Goal: Information Seeking & Learning: Compare options

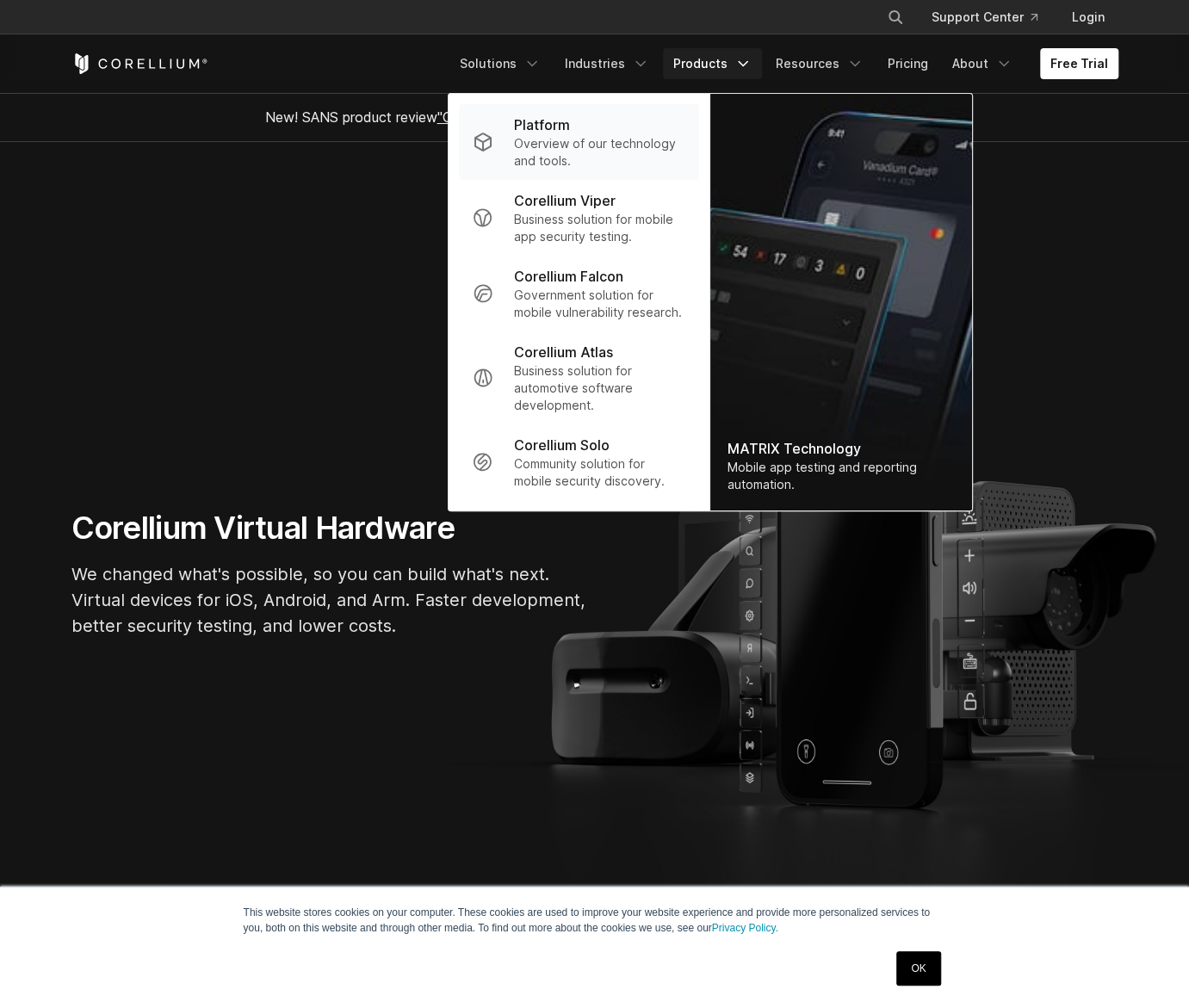
click at [564, 149] on p "Overview of our technology and tools." at bounding box center [598, 152] width 172 height 35
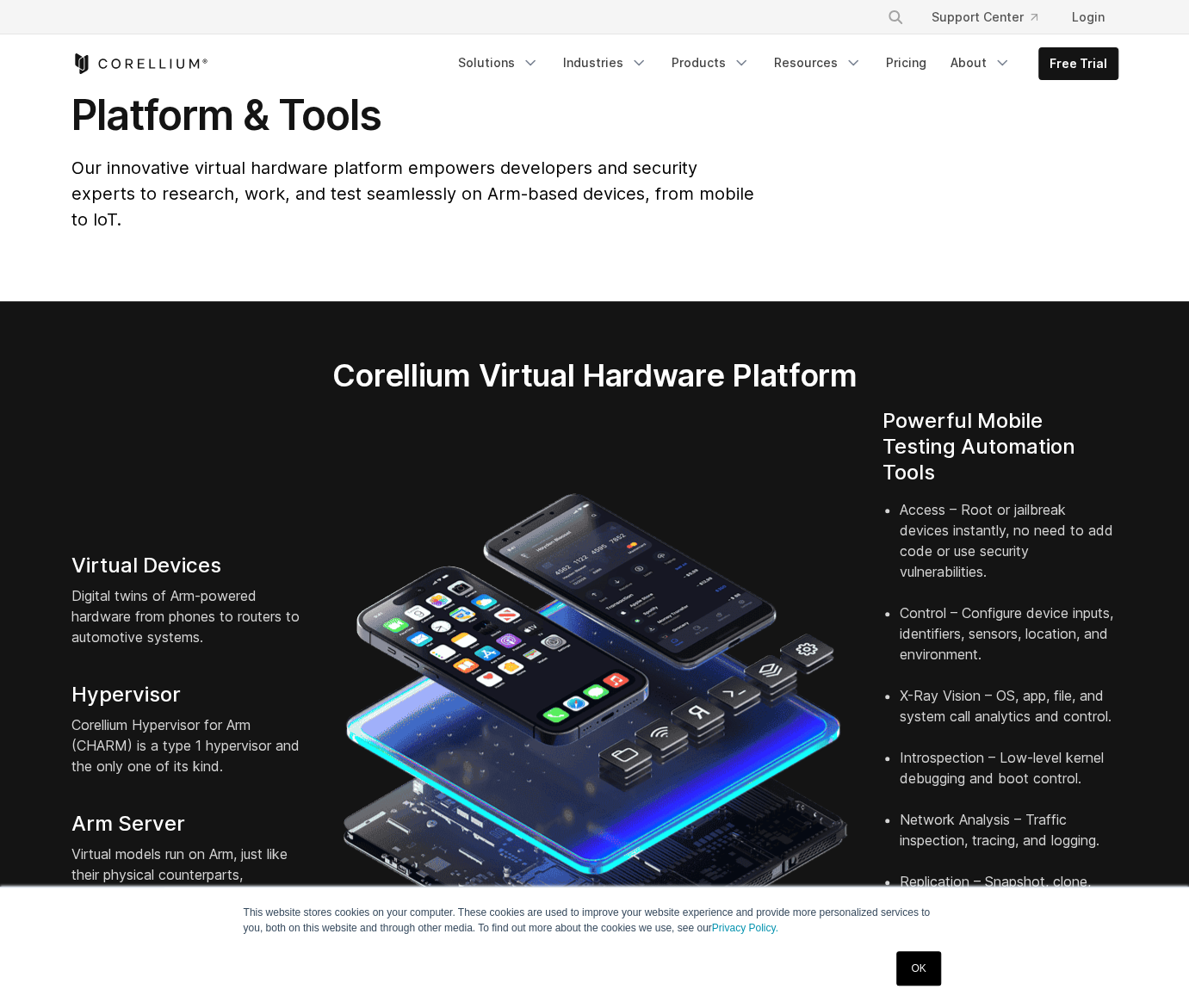
scroll to position [517, 0]
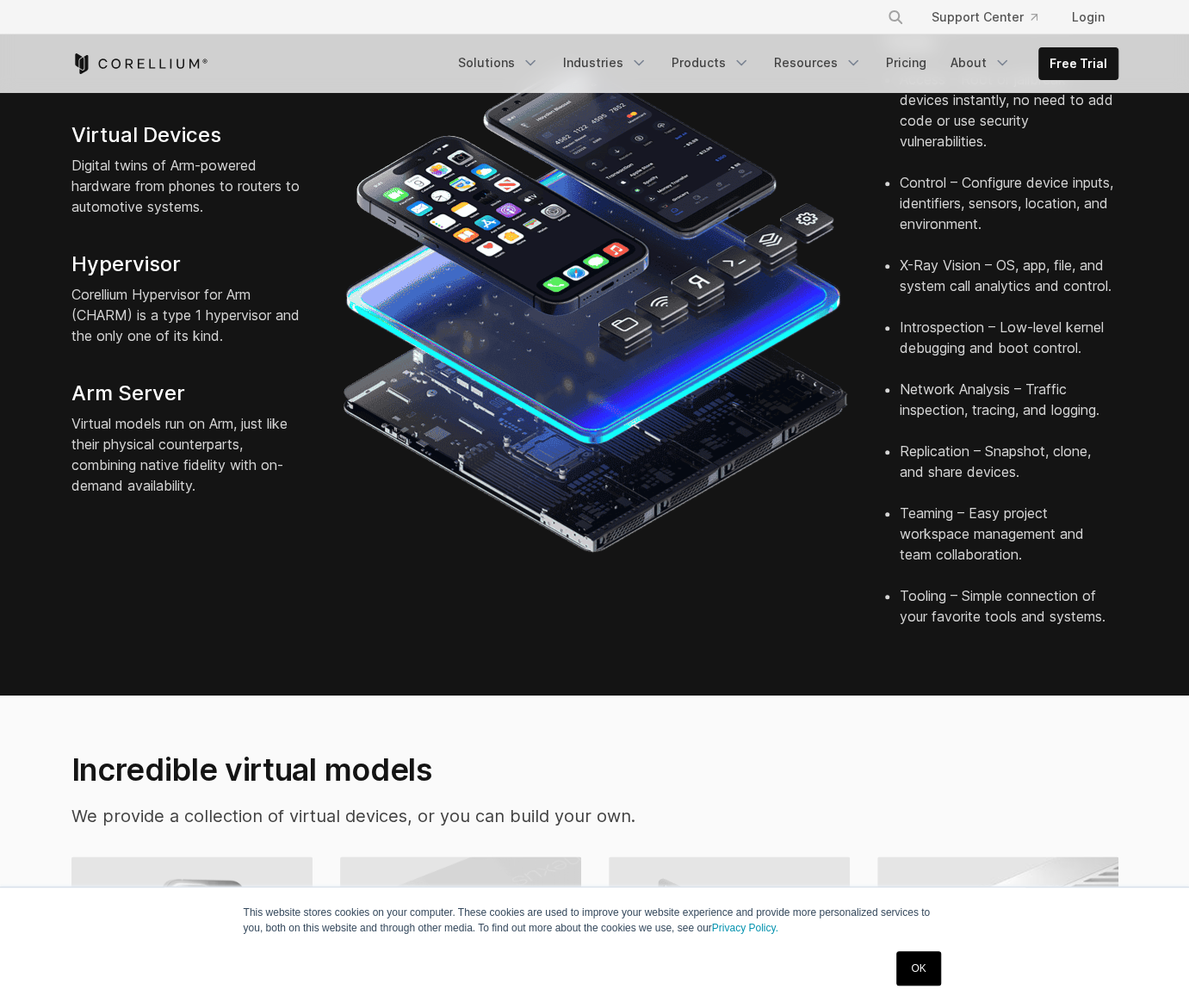
click at [920, 964] on link "OK" at bounding box center [918, 969] width 44 height 35
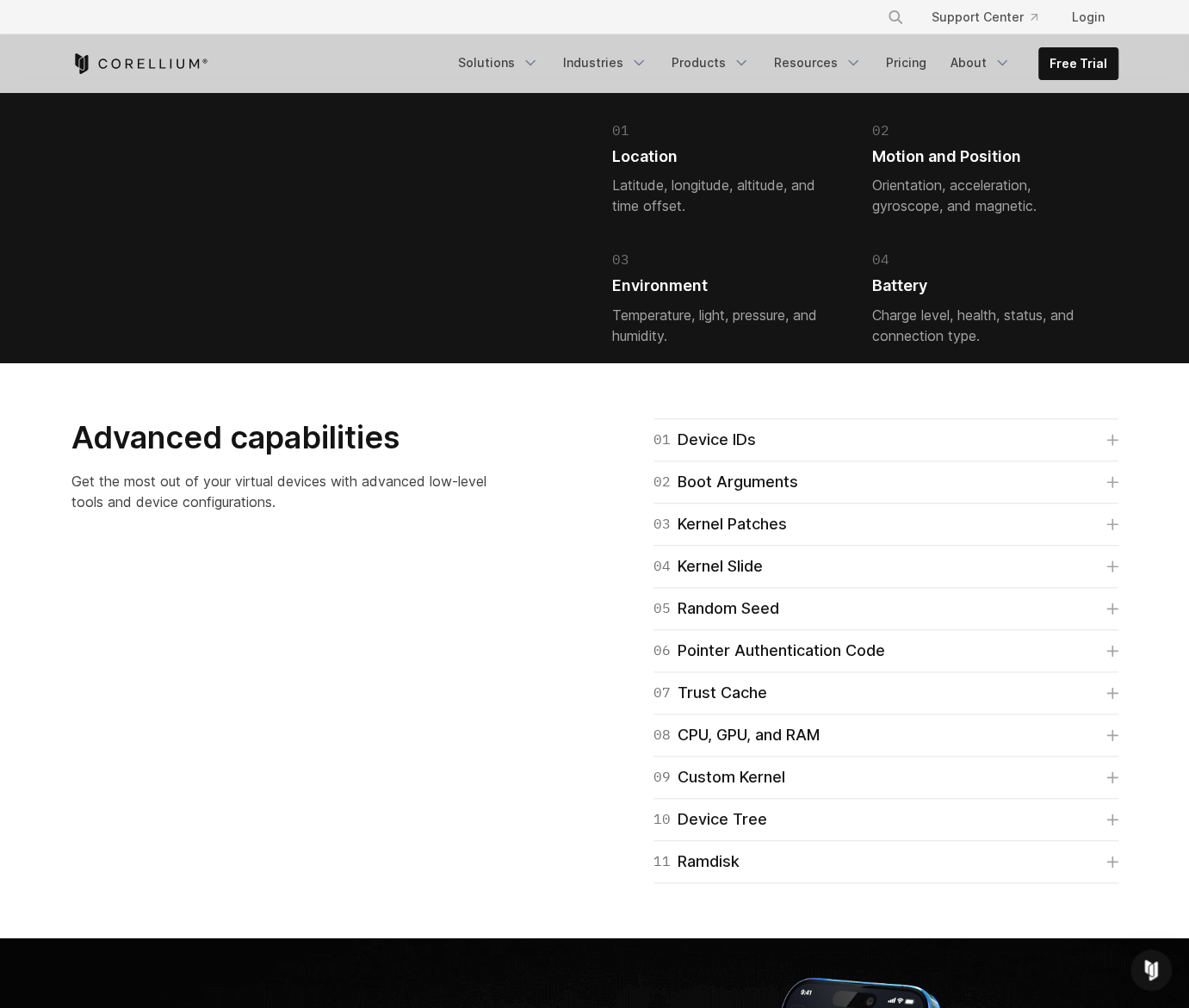
scroll to position [4133, 0]
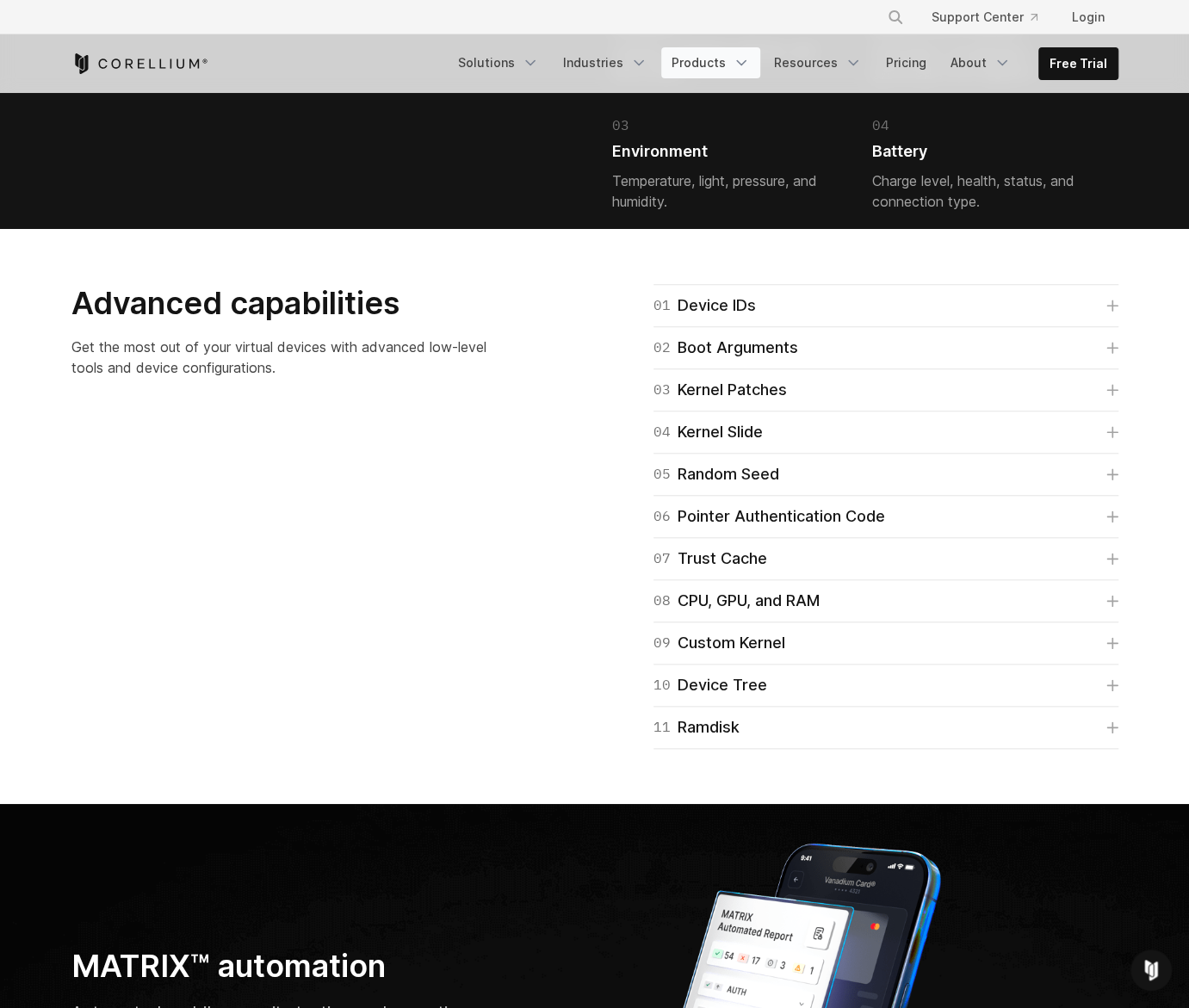
click at [720, 66] on link "Products" at bounding box center [711, 63] width 99 height 31
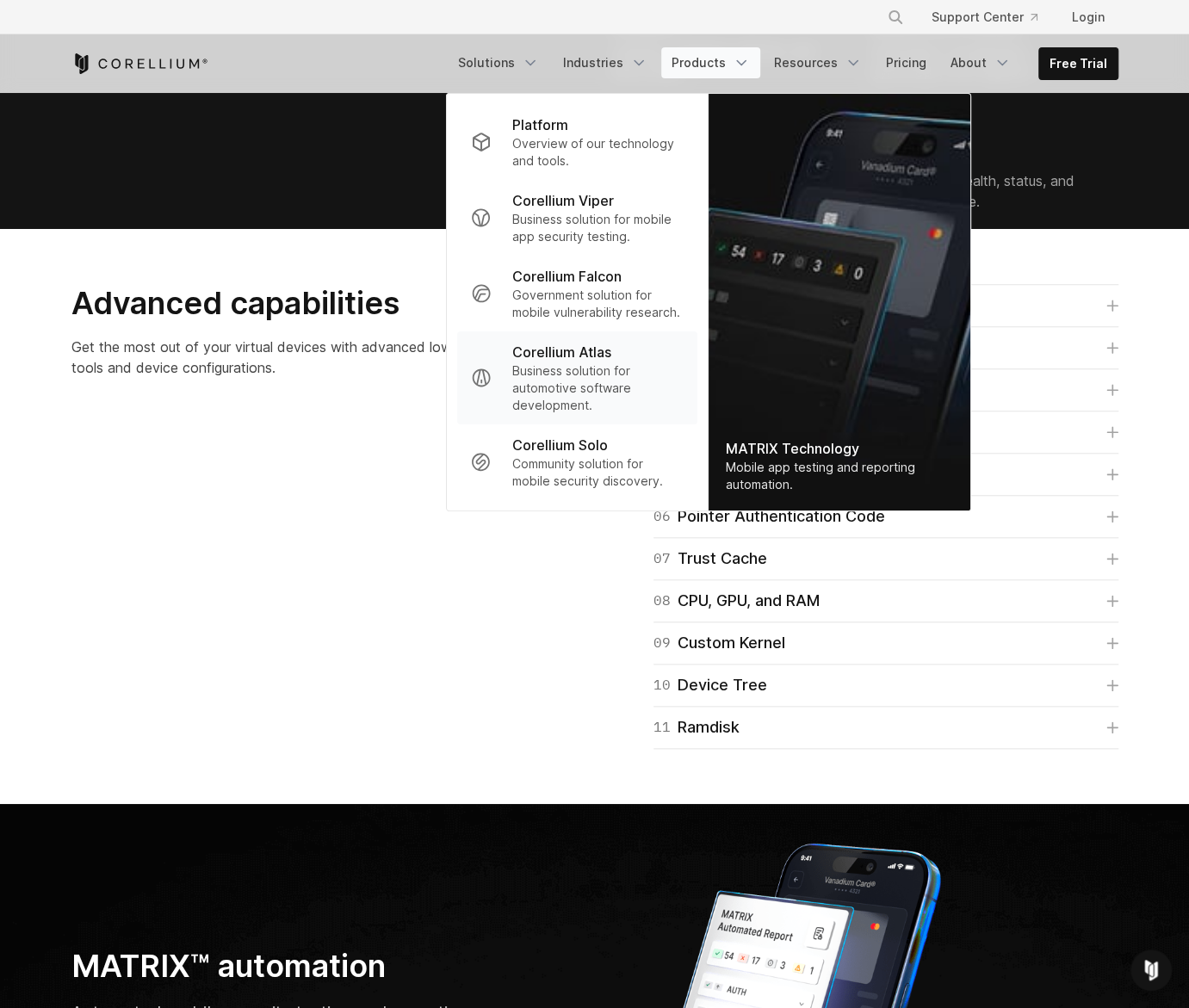
click at [640, 399] on p "Business solution for automotive software development." at bounding box center [596, 388] width 172 height 52
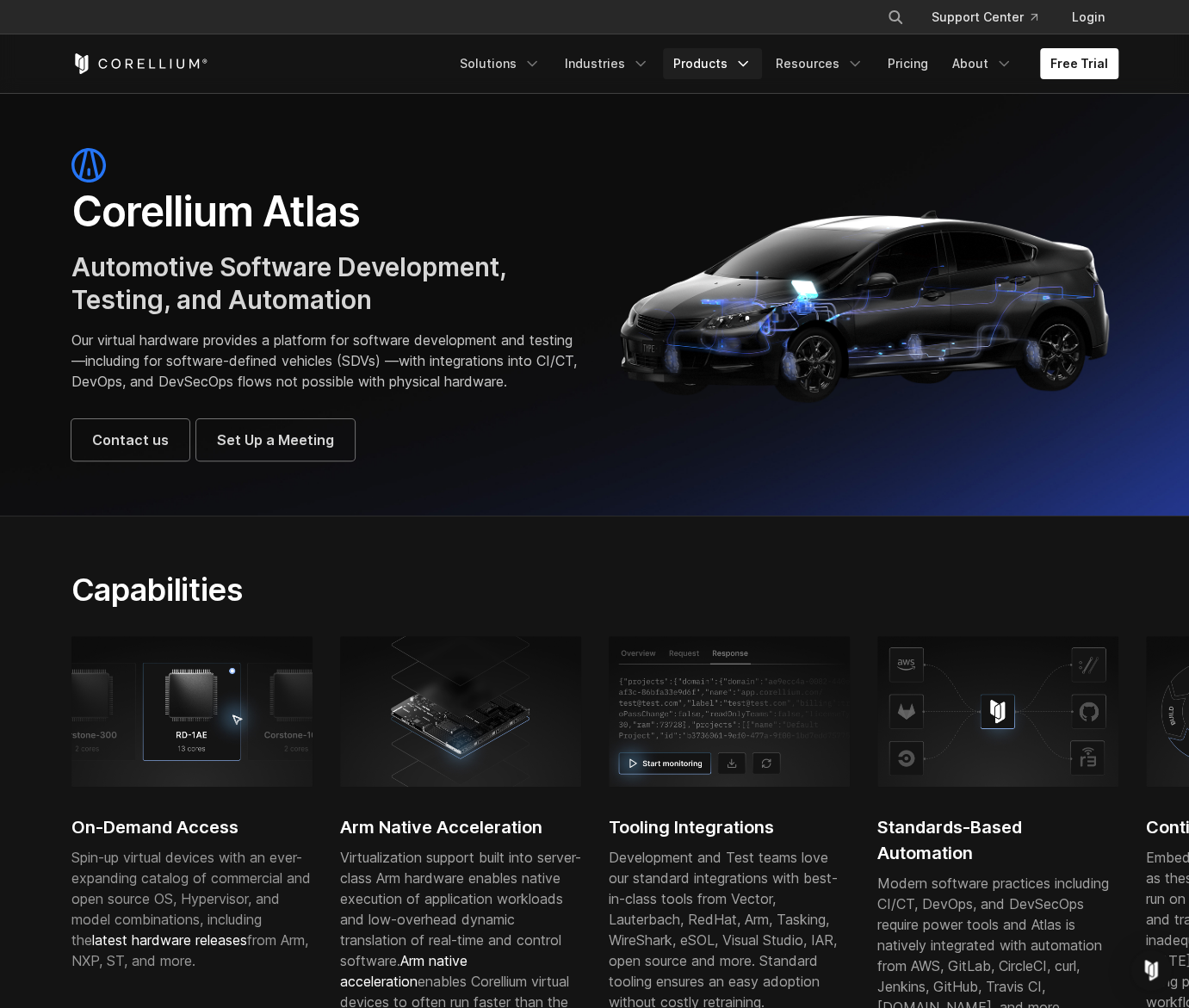
click at [710, 68] on link "Products" at bounding box center [713, 63] width 99 height 31
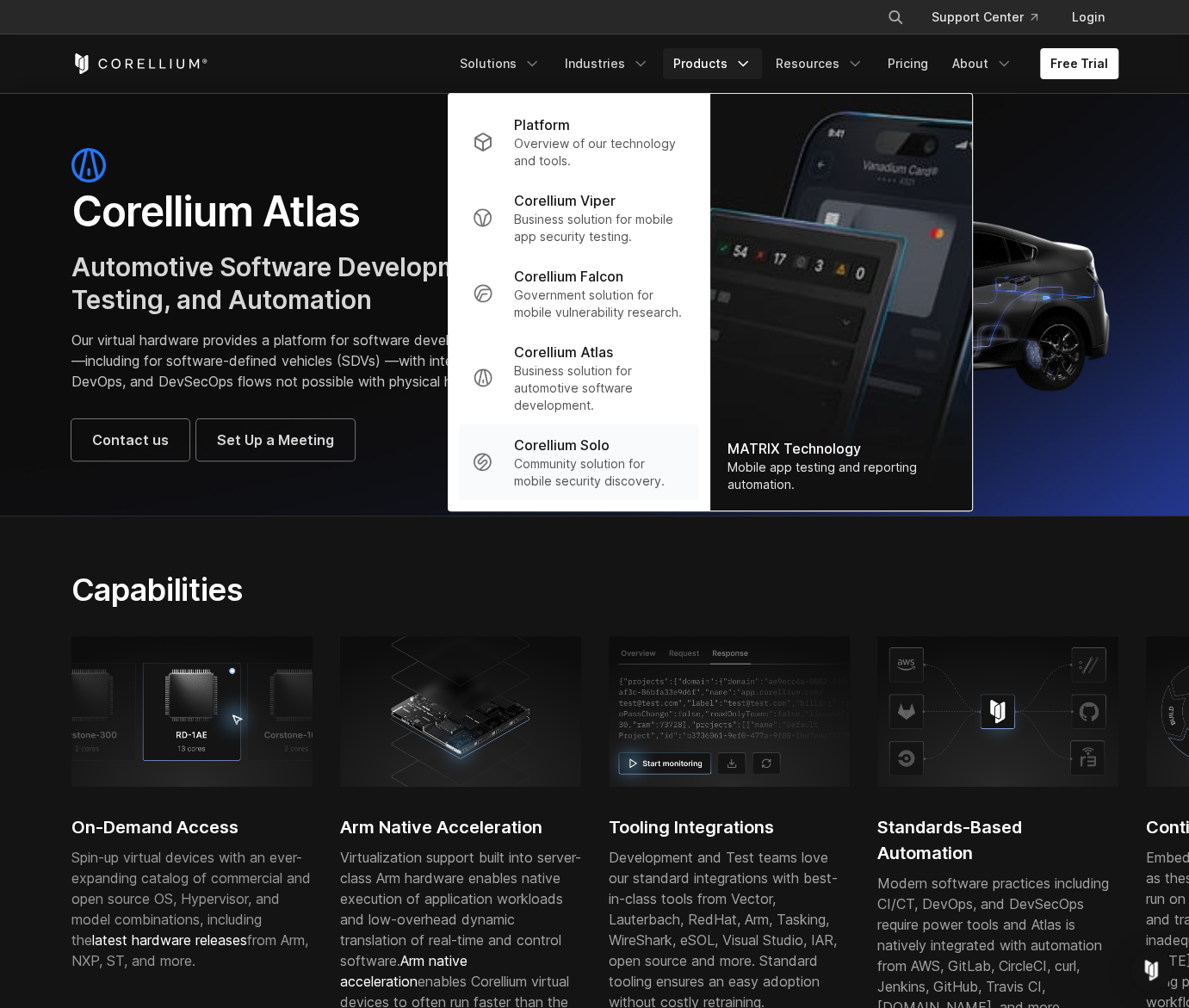
click at [628, 441] on div "Corellium Solo" at bounding box center [598, 445] width 172 height 21
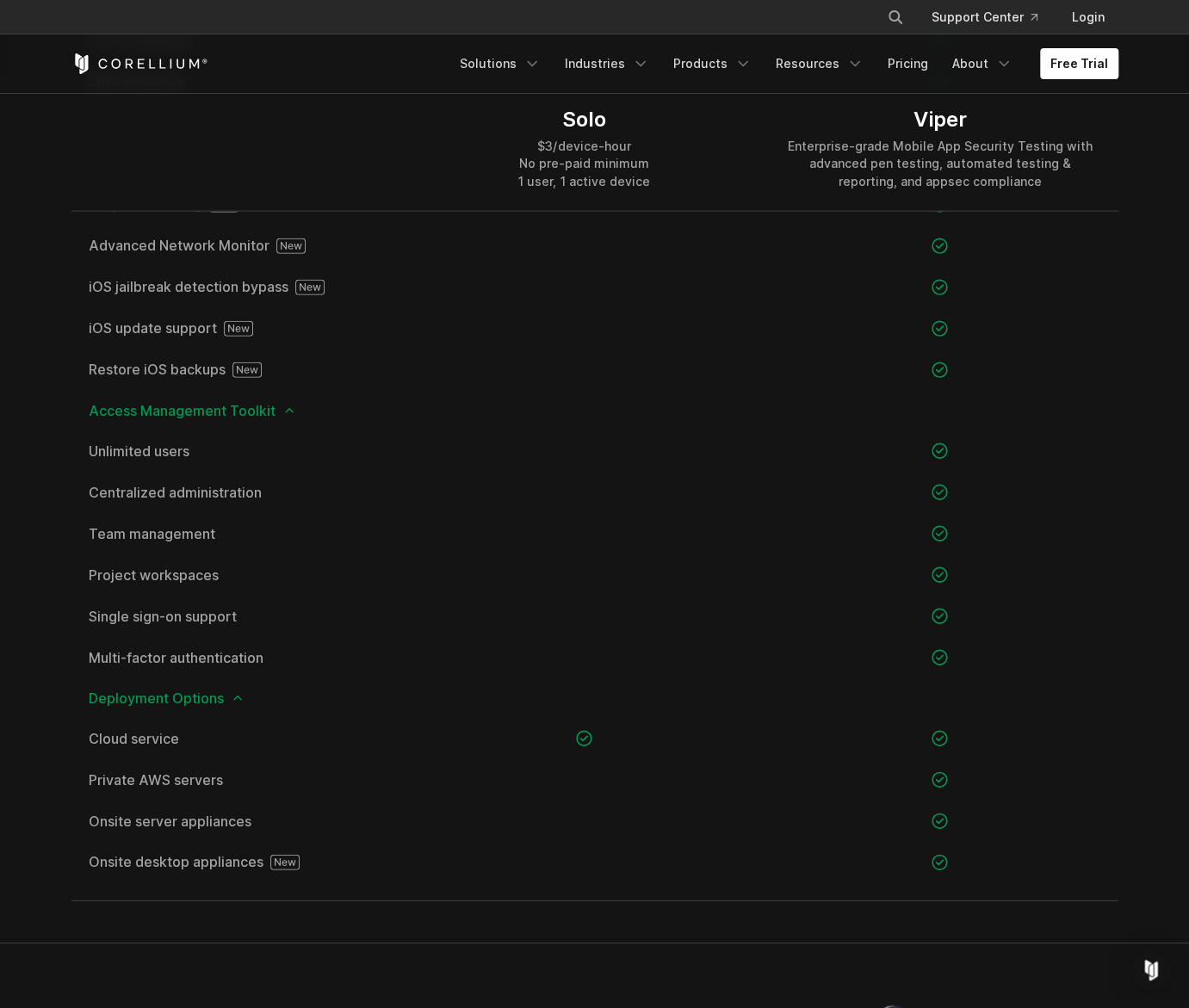
scroll to position [2239, 0]
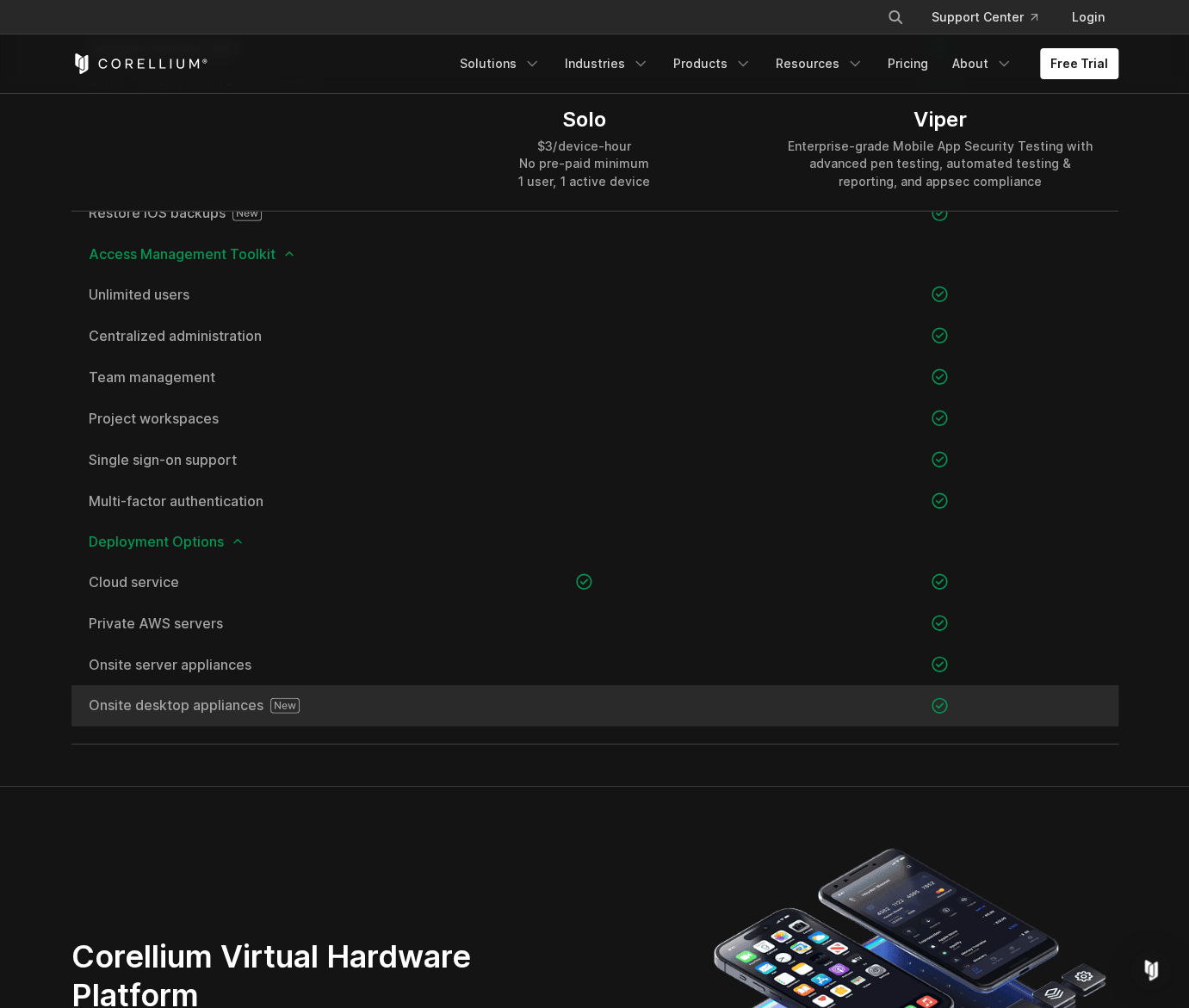
drag, startPoint x: 81, startPoint y: 706, endPoint x: 209, endPoint y: 691, distance: 128.9
click at [209, 691] on div "Onsite desktop appliances" at bounding box center [238, 706] width 335 height 41
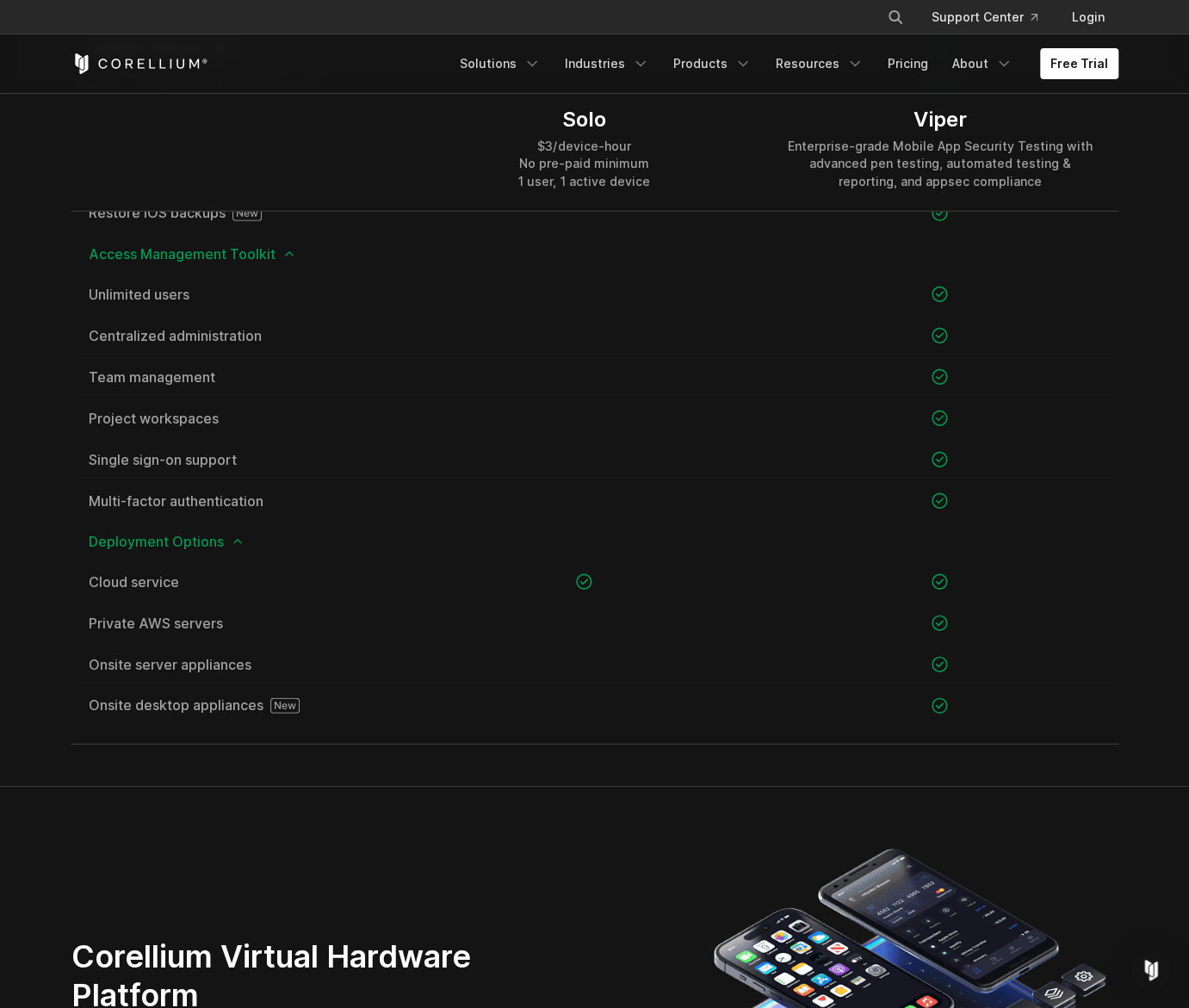
drag, startPoint x: 209, startPoint y: 691, endPoint x: 428, endPoint y: 784, distance: 237.9
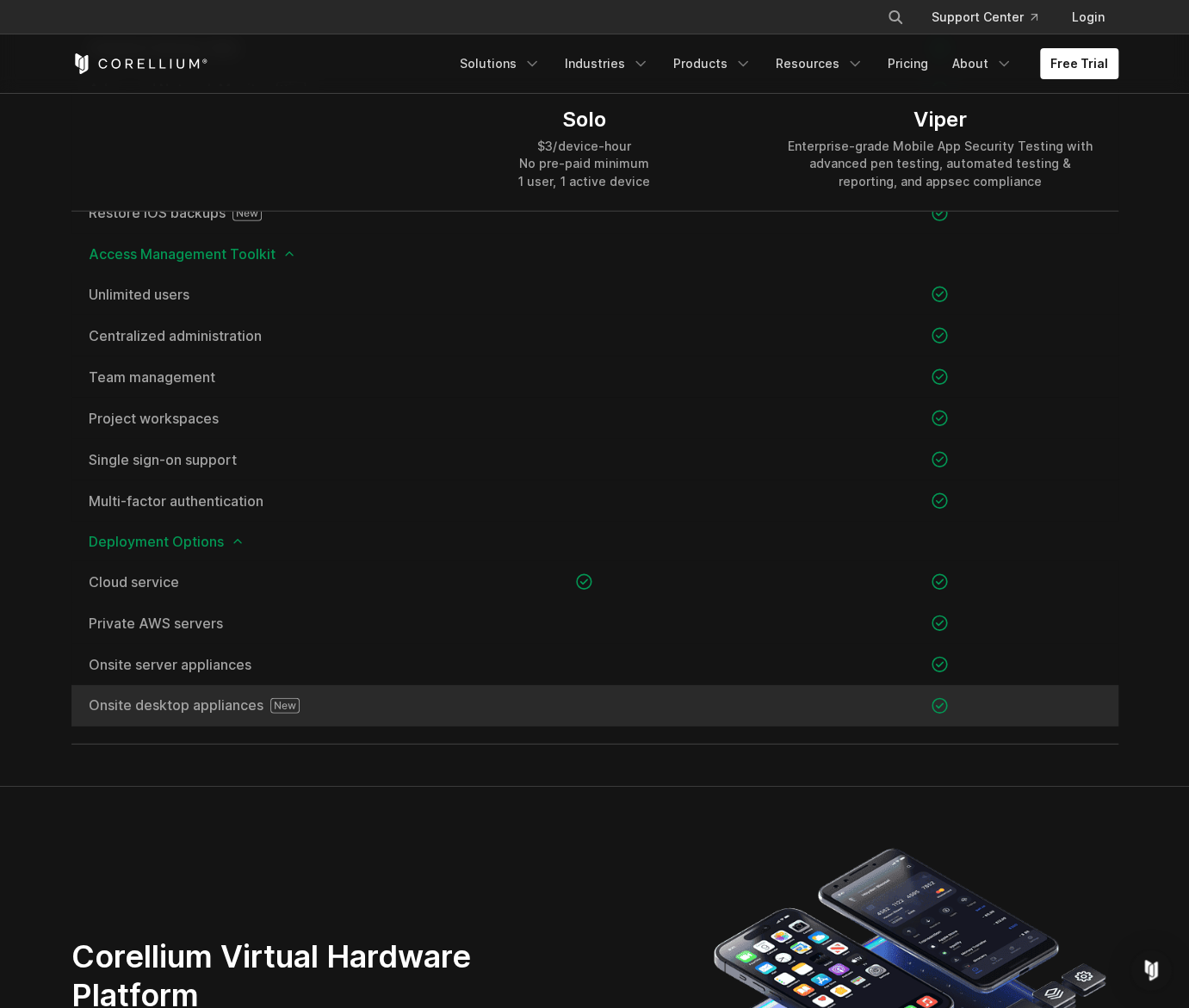
click at [284, 708] on icon at bounding box center [284, 705] width 22 height 8
drag, startPoint x: 92, startPoint y: 700, endPoint x: 239, endPoint y: 691, distance: 147.3
click at [239, 691] on div "Onsite desktop appliances" at bounding box center [238, 706] width 335 height 41
click at [206, 690] on div "Onsite desktop appliances" at bounding box center [238, 706] width 335 height 41
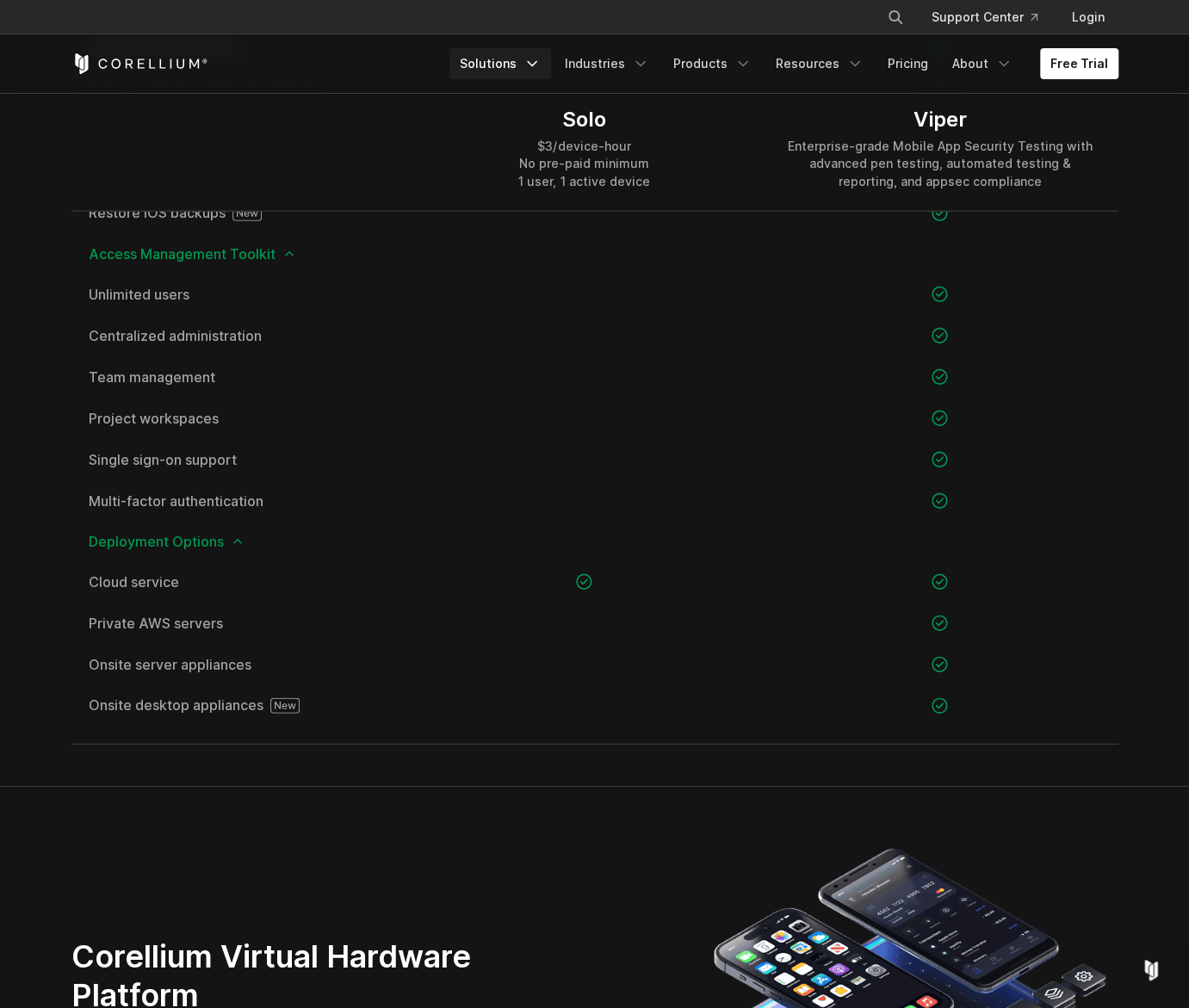
click at [520, 68] on link "Solutions" at bounding box center [500, 63] width 101 height 31
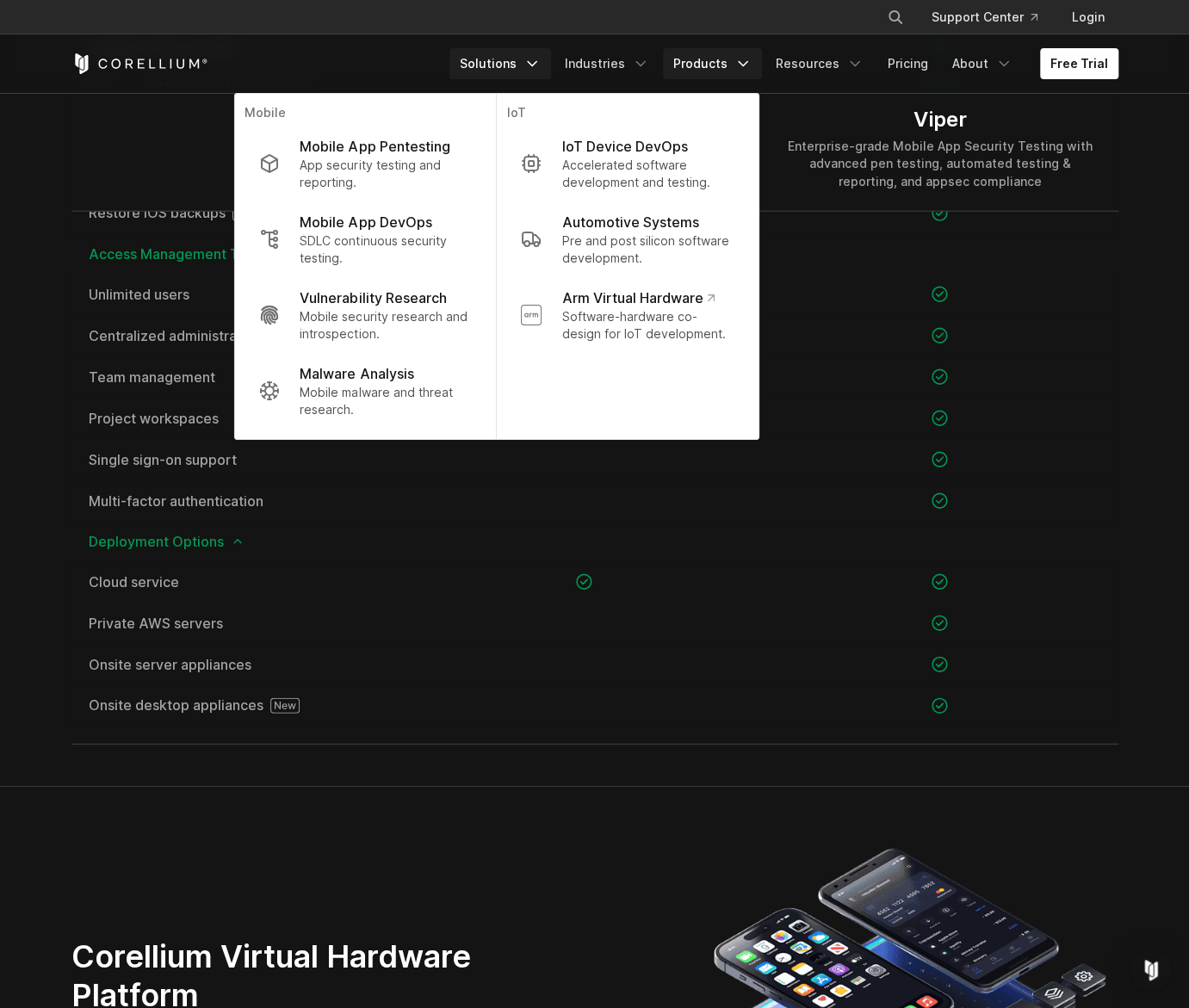
click at [742, 59] on link "Products" at bounding box center [713, 63] width 99 height 31
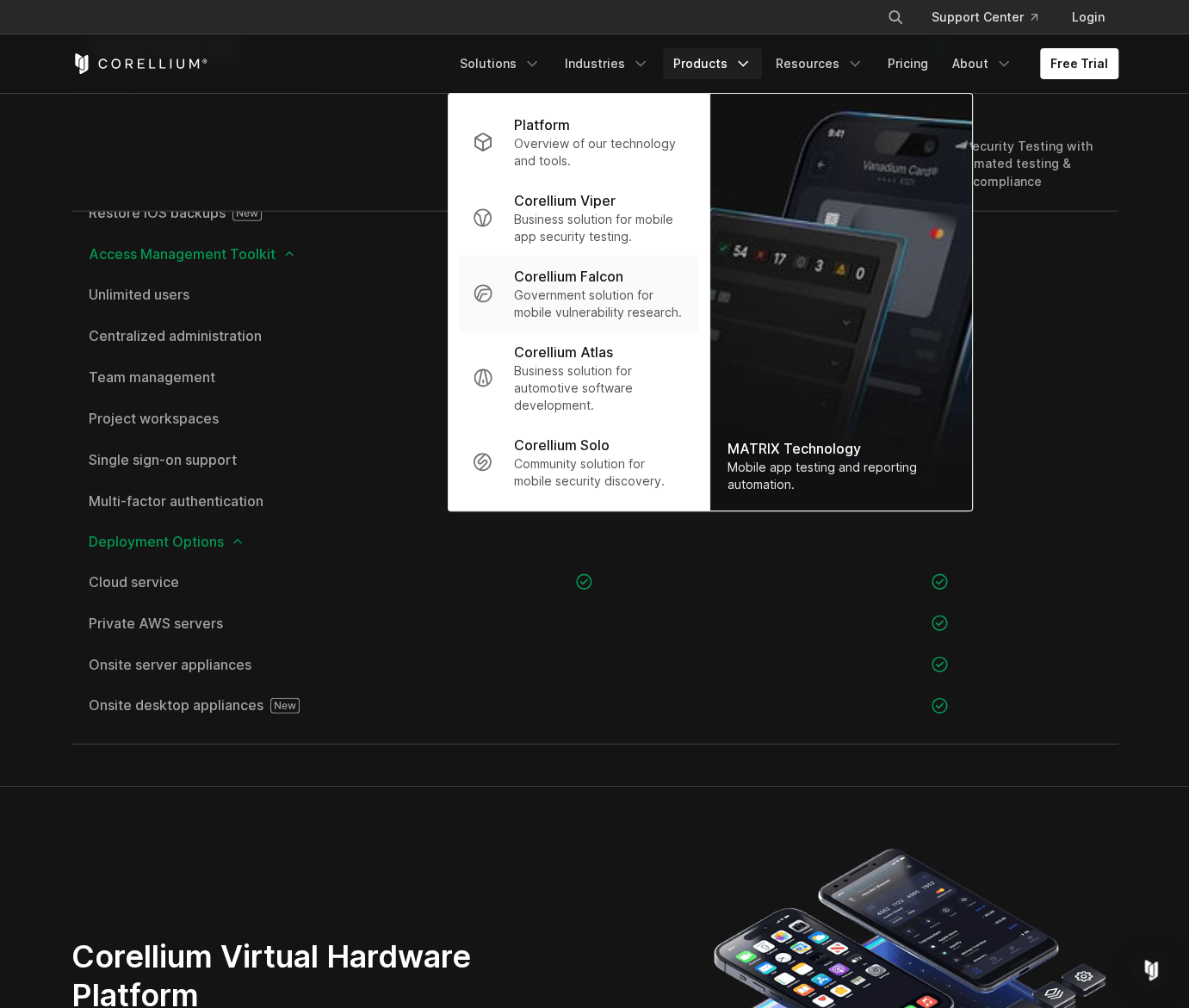
click at [620, 289] on p "Government solution for mobile vulnerability research." at bounding box center [598, 304] width 172 height 35
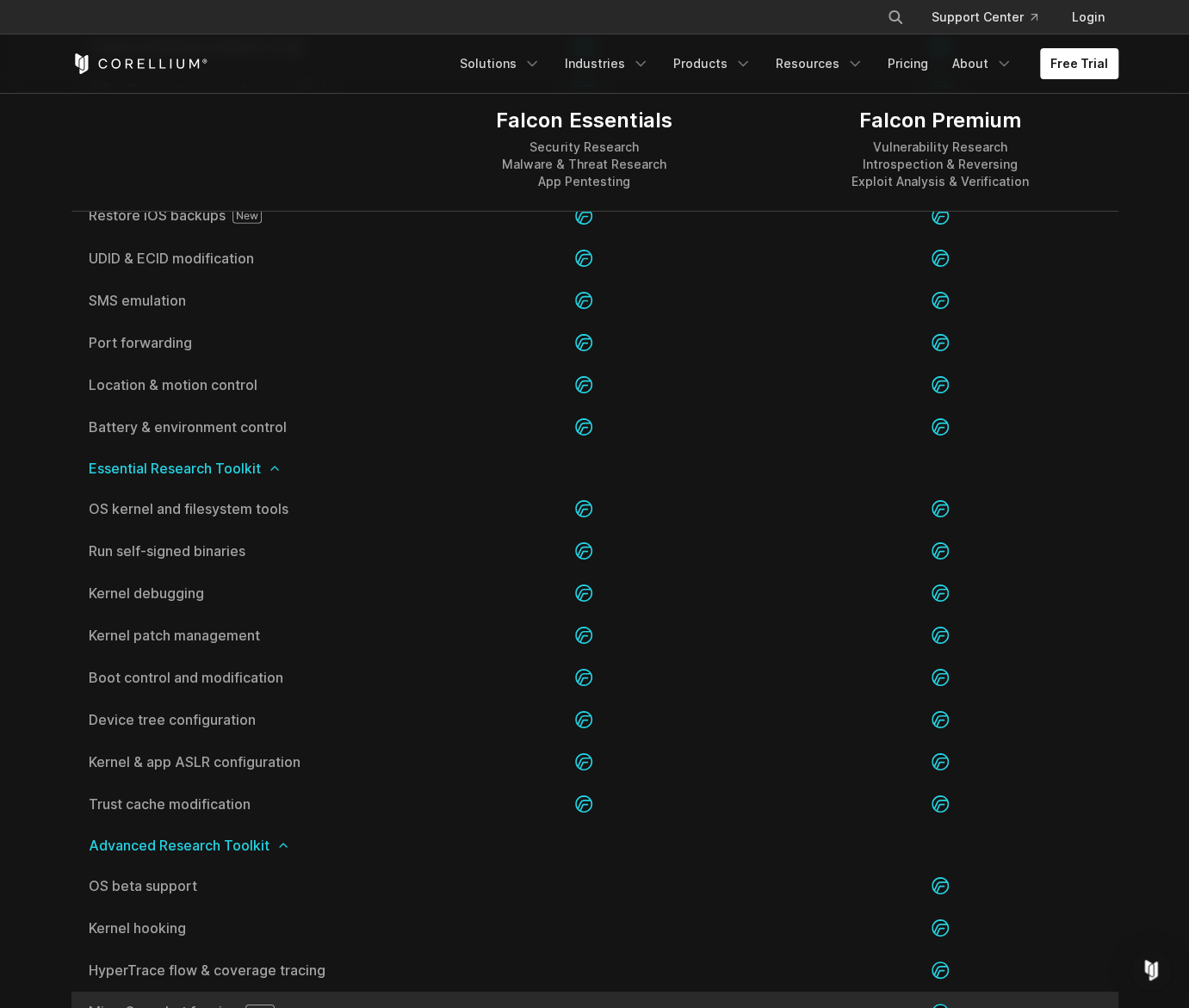
scroll to position [3014, 0]
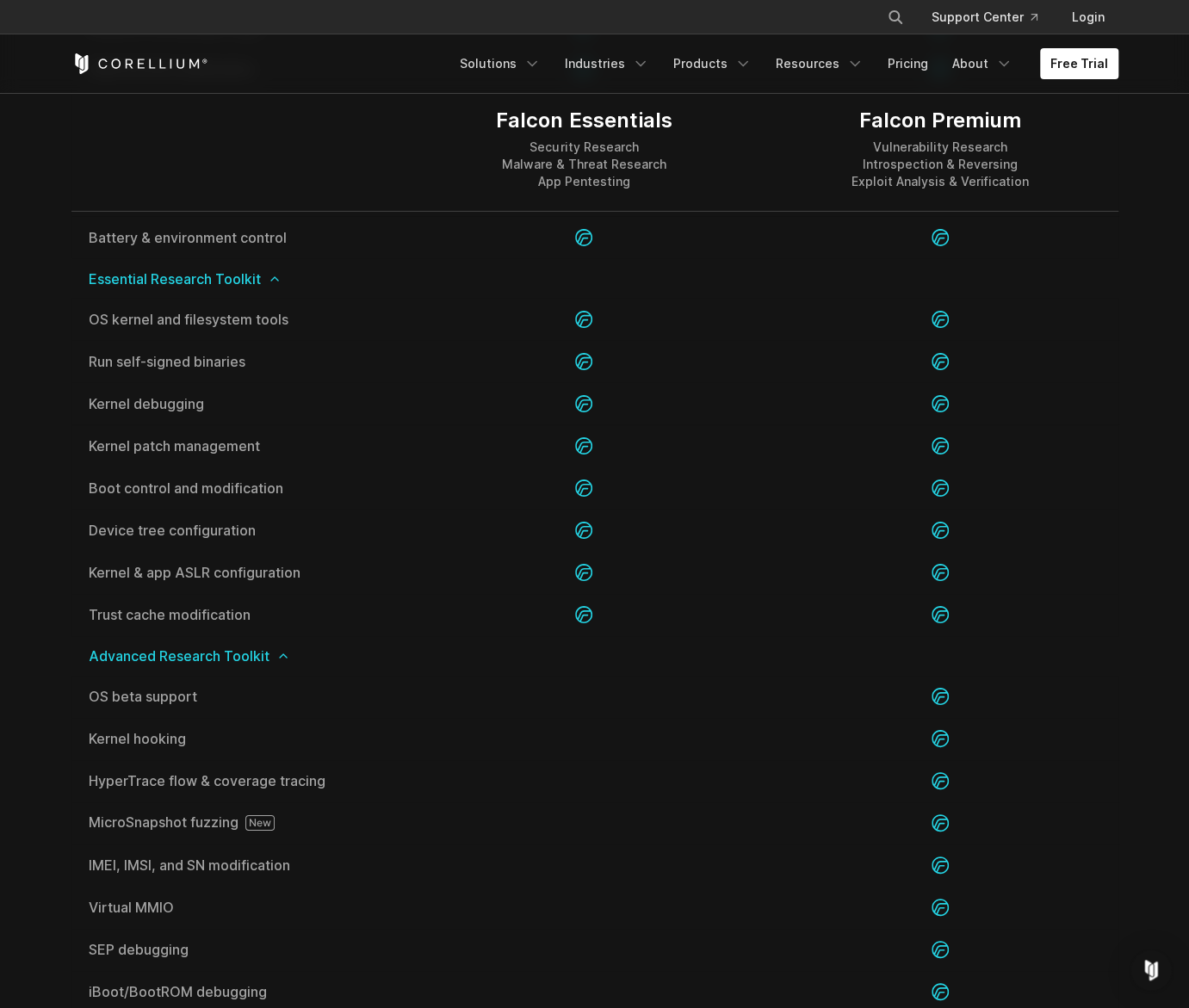
click at [279, 657] on icon at bounding box center [283, 655] width 14 height 14
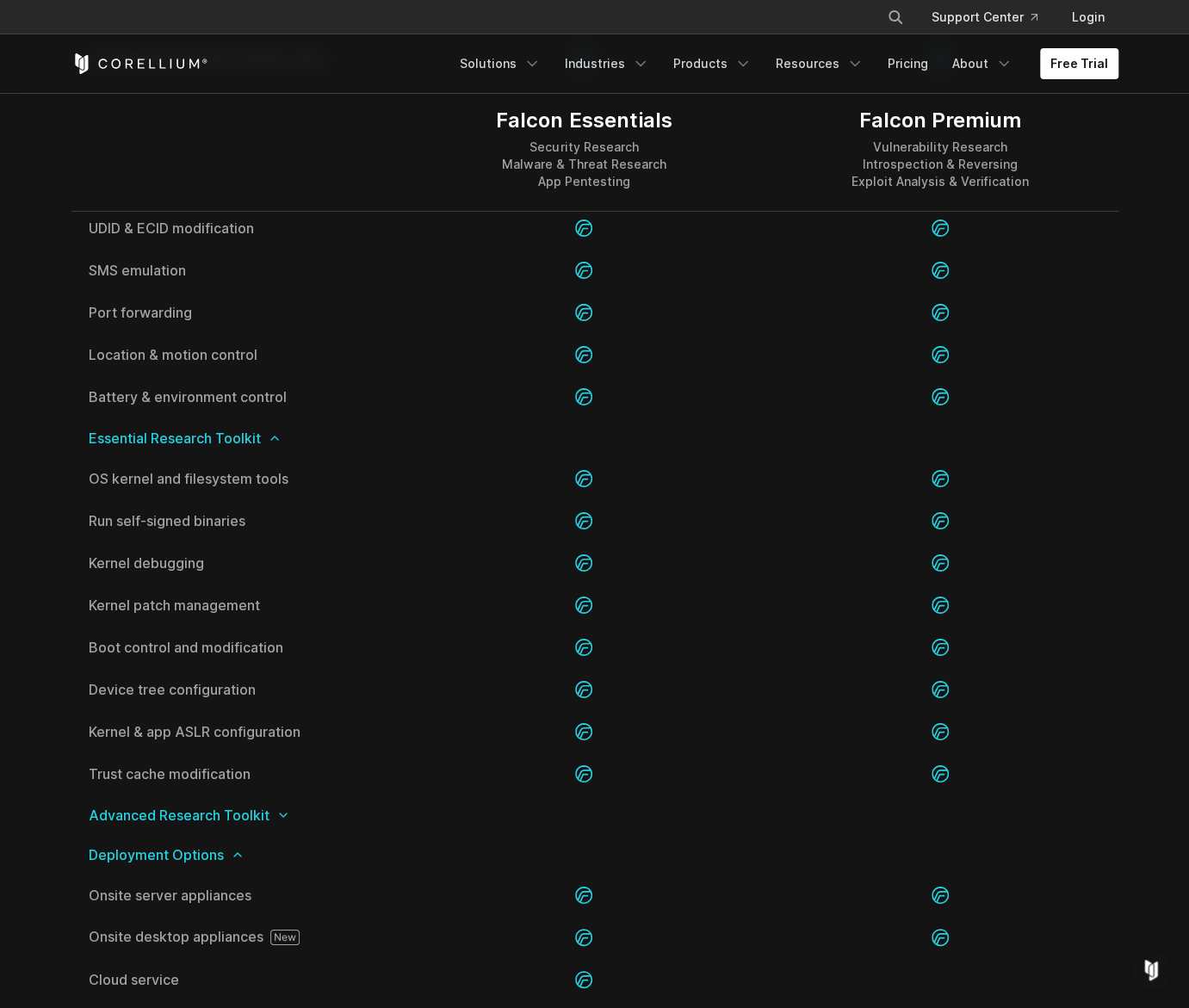
scroll to position [2670, 0]
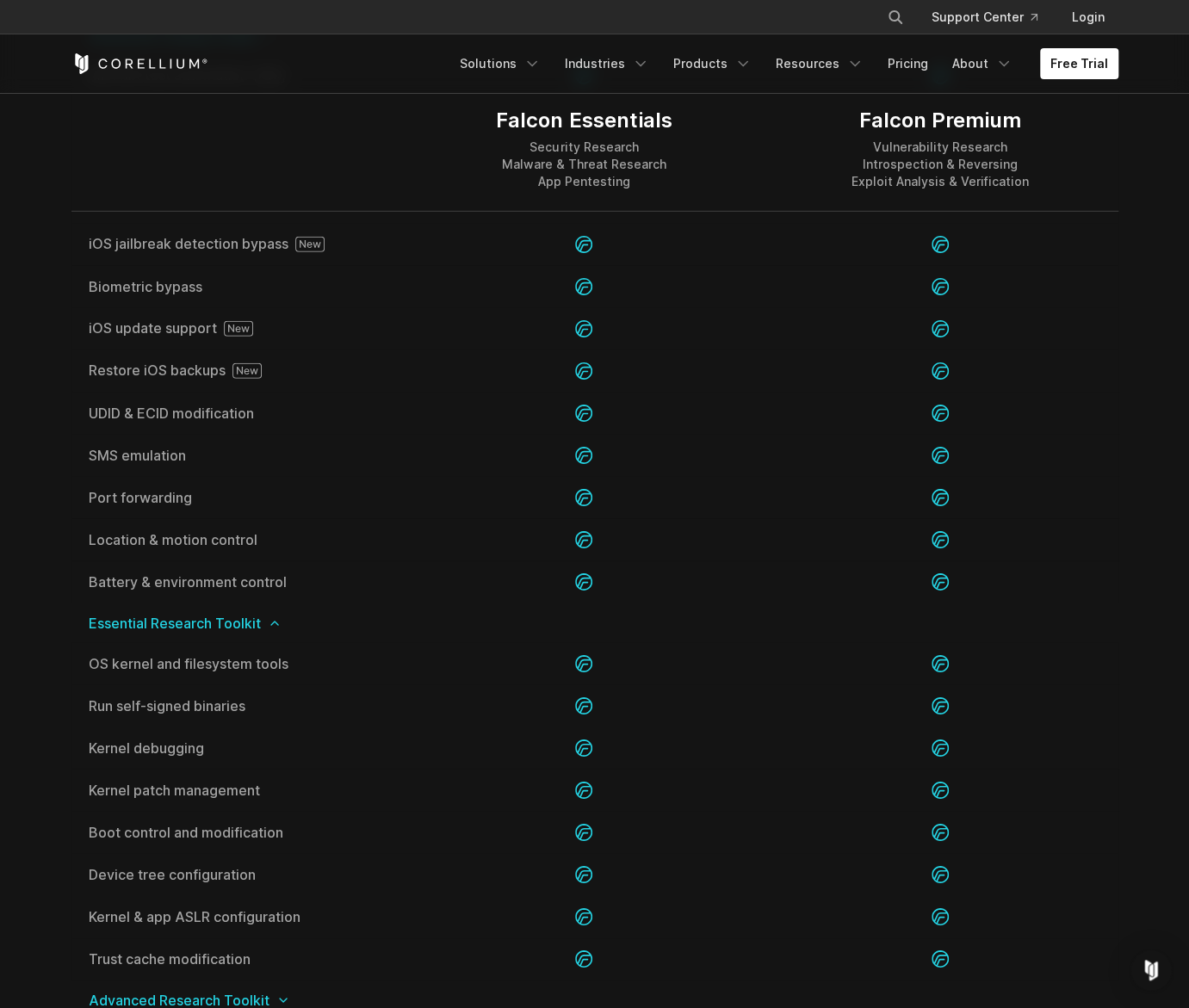
click at [275, 621] on icon at bounding box center [275, 624] width 14 height 14
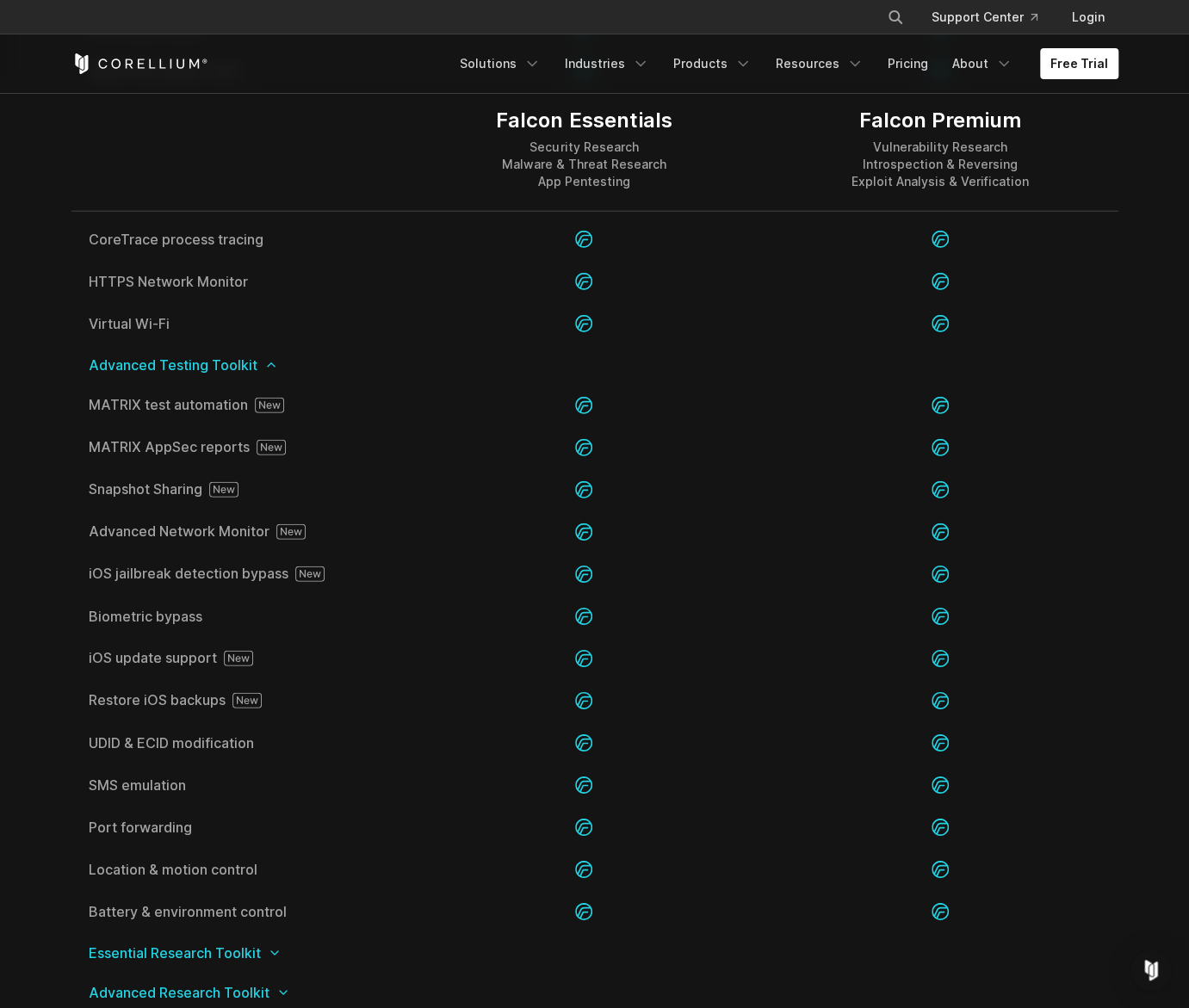
scroll to position [2239, 0]
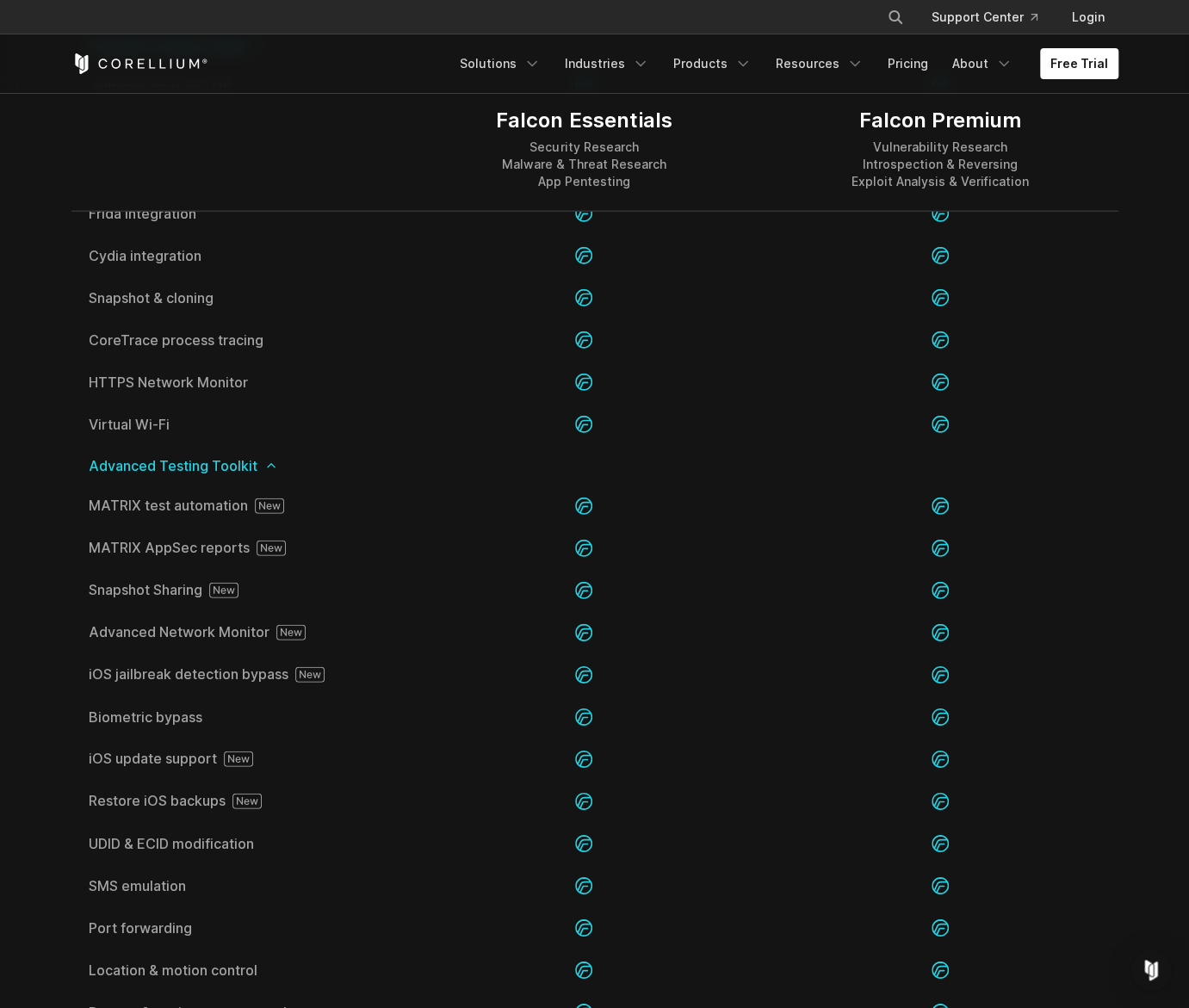
click at [271, 468] on icon at bounding box center [271, 465] width 14 height 14
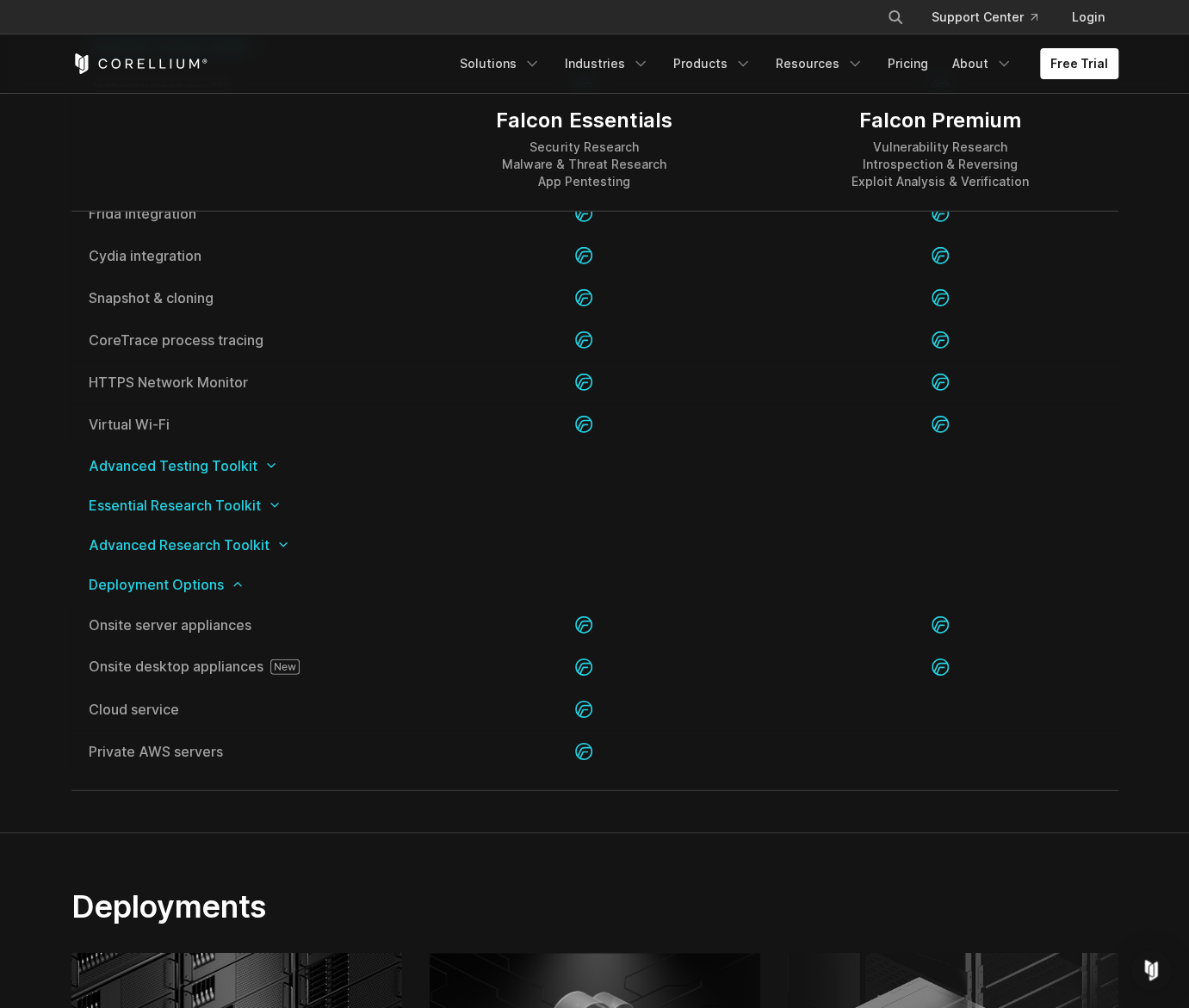
click at [270, 467] on icon at bounding box center [271, 465] width 14 height 14
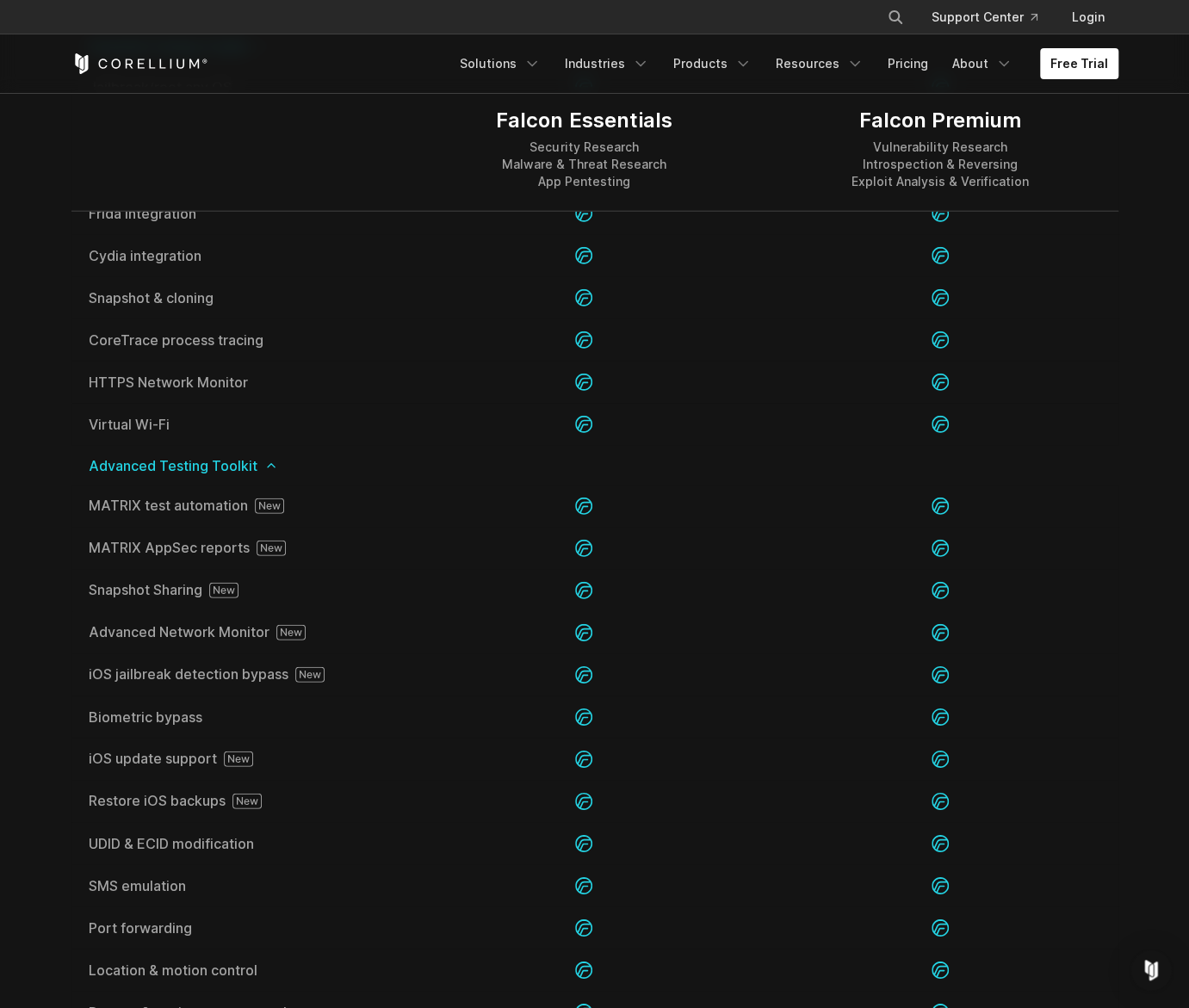
click at [267, 466] on icon at bounding box center [271, 465] width 14 height 14
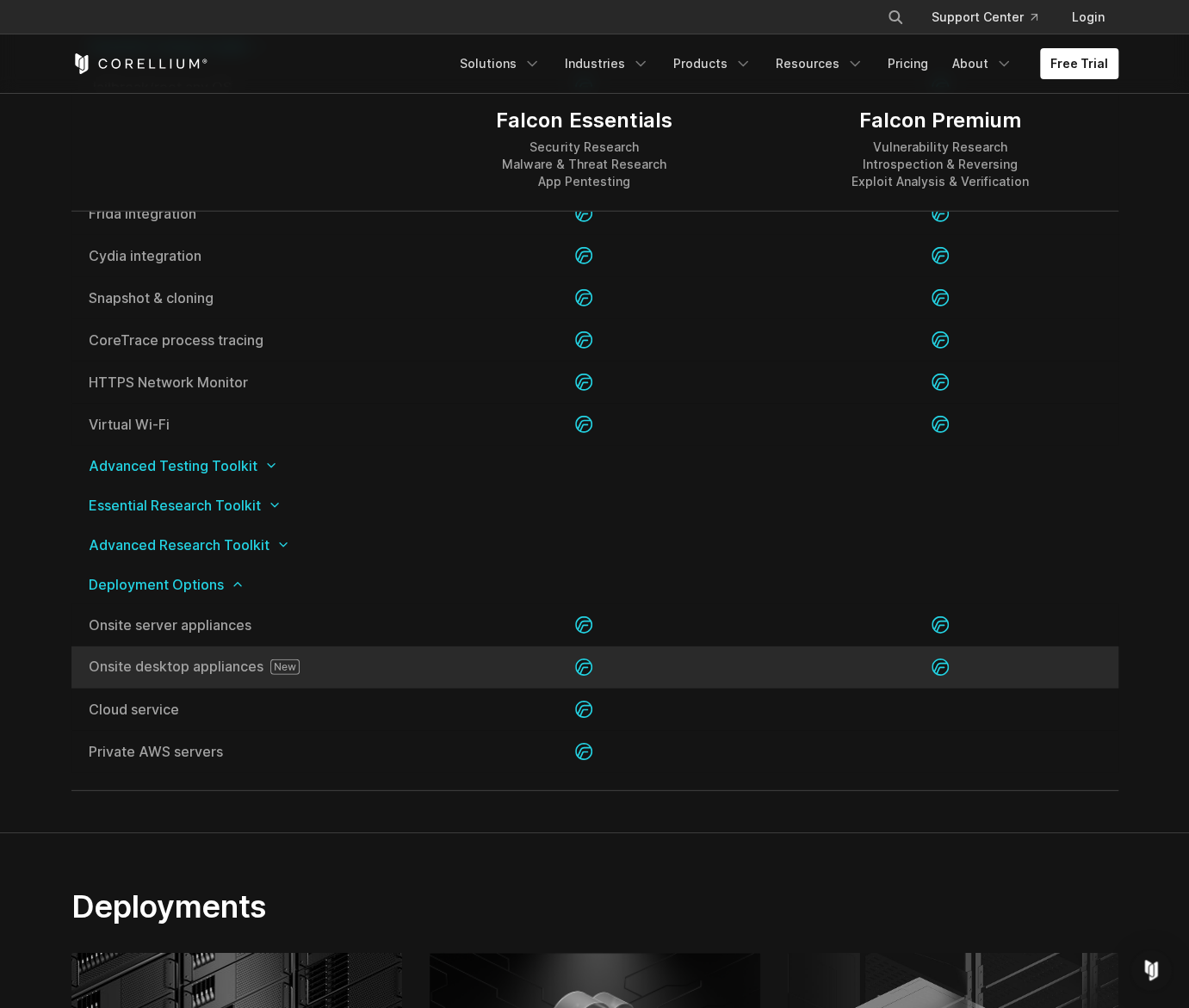
click at [144, 669] on span "Onsite desktop appliances" at bounding box center [239, 667] width 300 height 16
click at [288, 667] on icon at bounding box center [284, 667] width 22 height 8
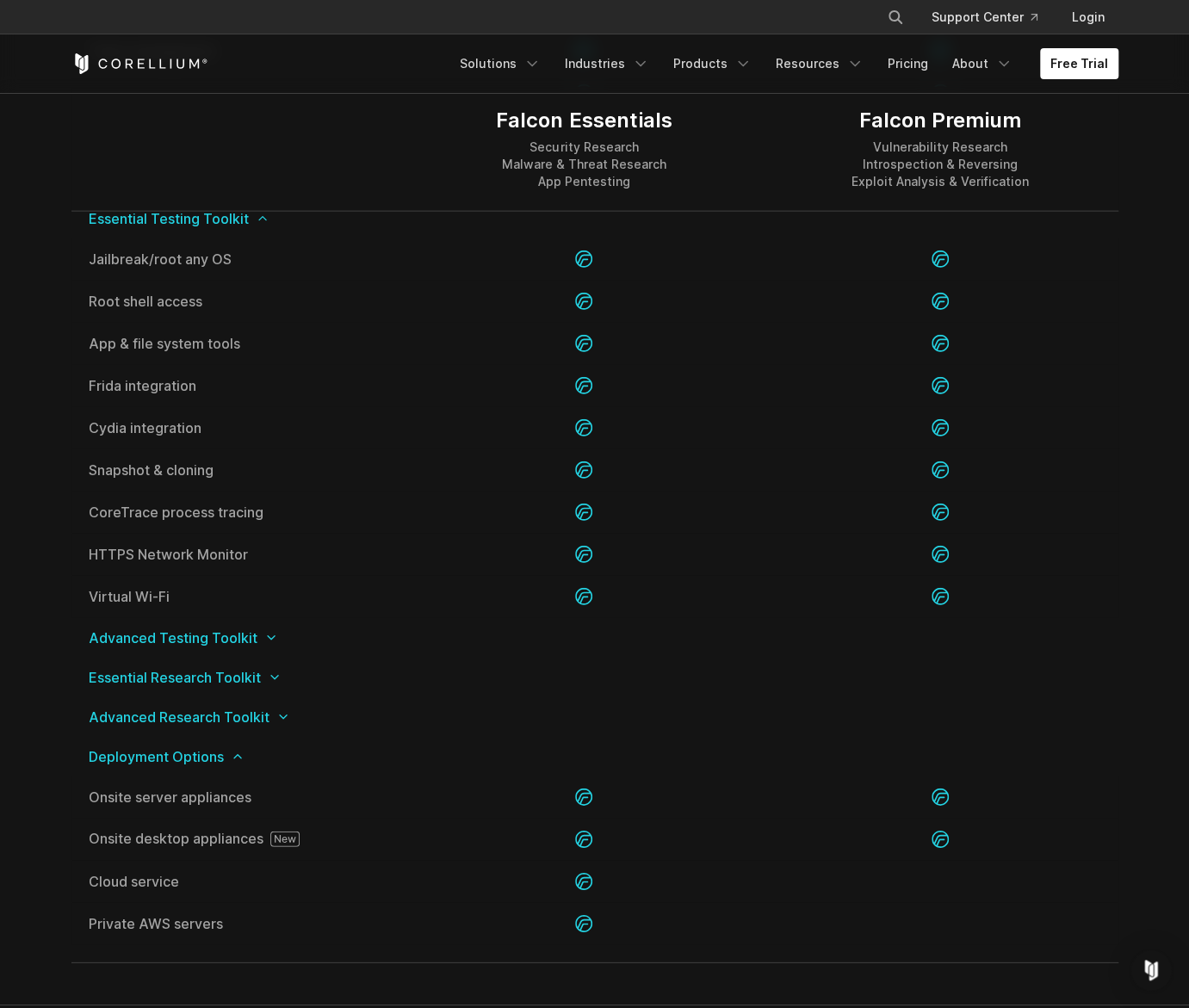
scroll to position [1980, 0]
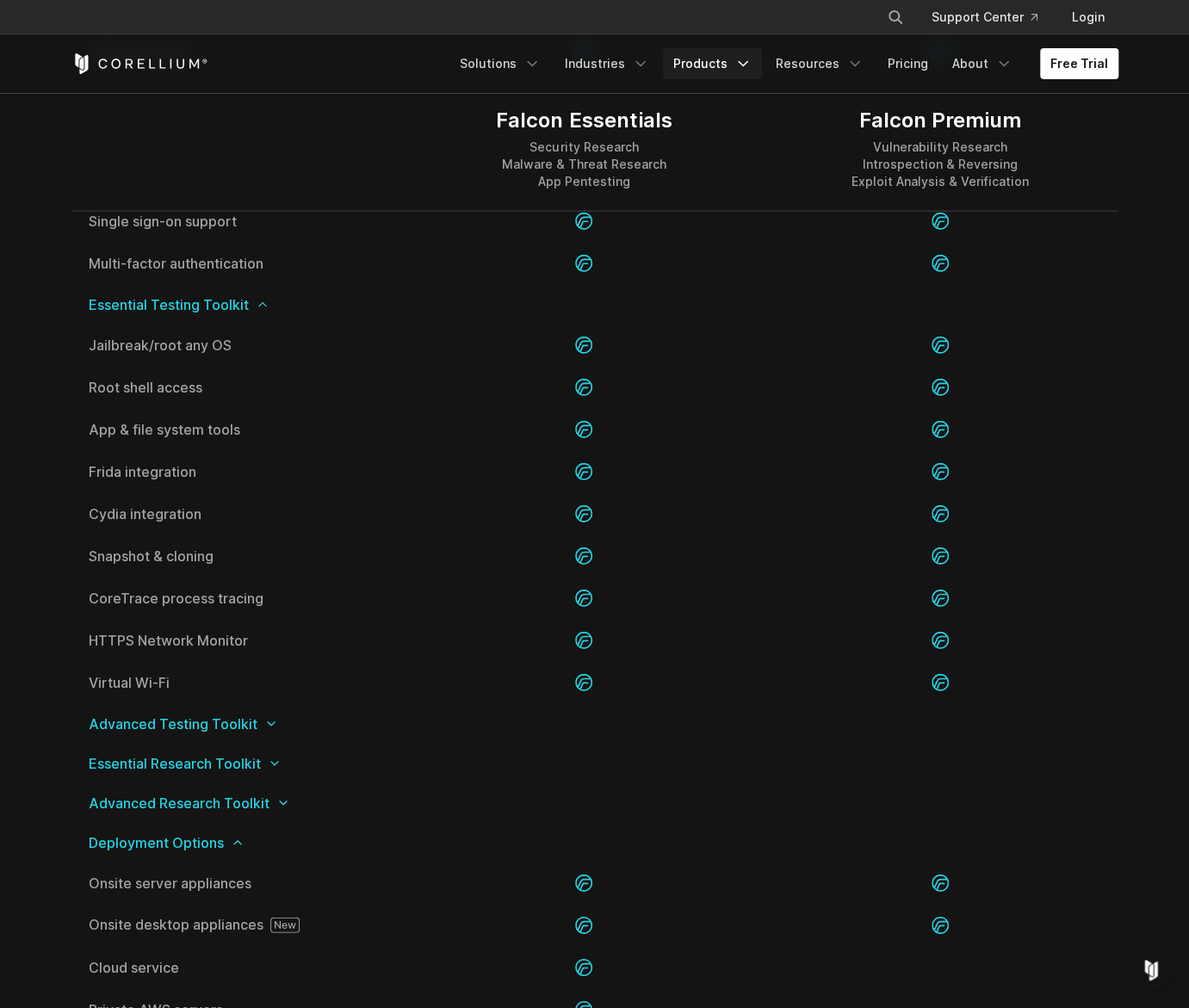
click at [713, 71] on link "Products" at bounding box center [713, 63] width 99 height 31
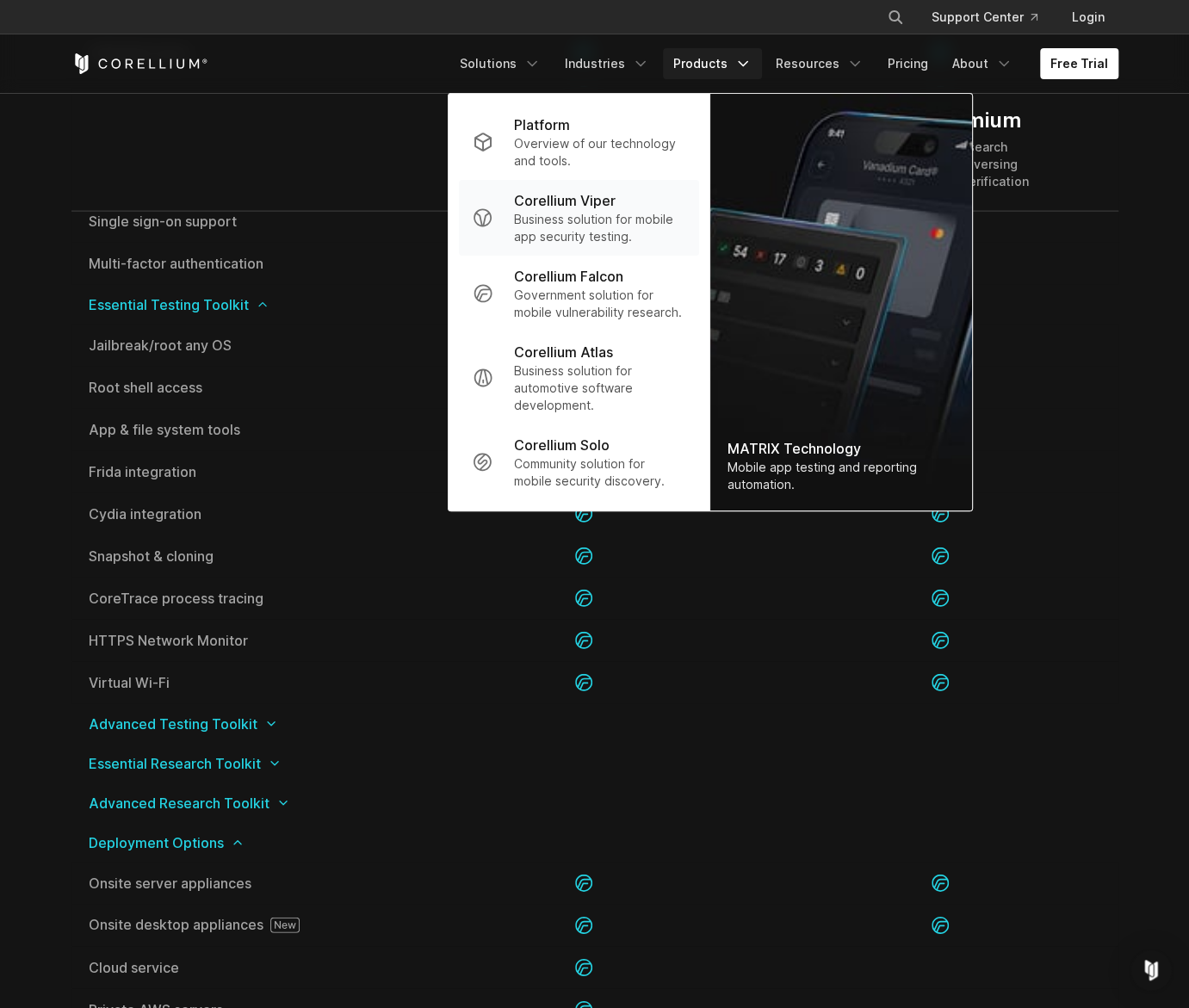
click at [586, 219] on p "Business solution for mobile app security testing." at bounding box center [598, 228] width 172 height 35
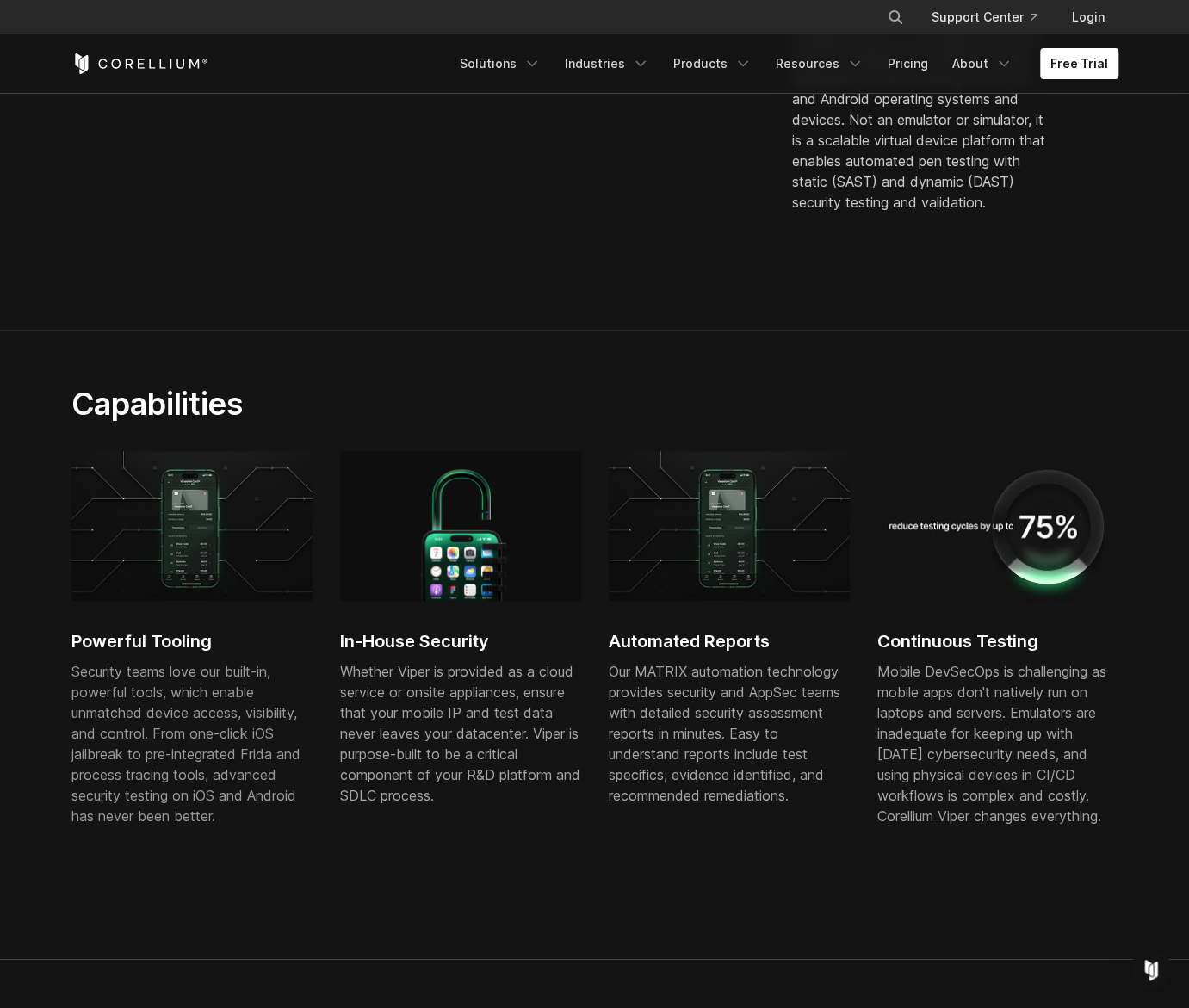
scroll to position [258, 0]
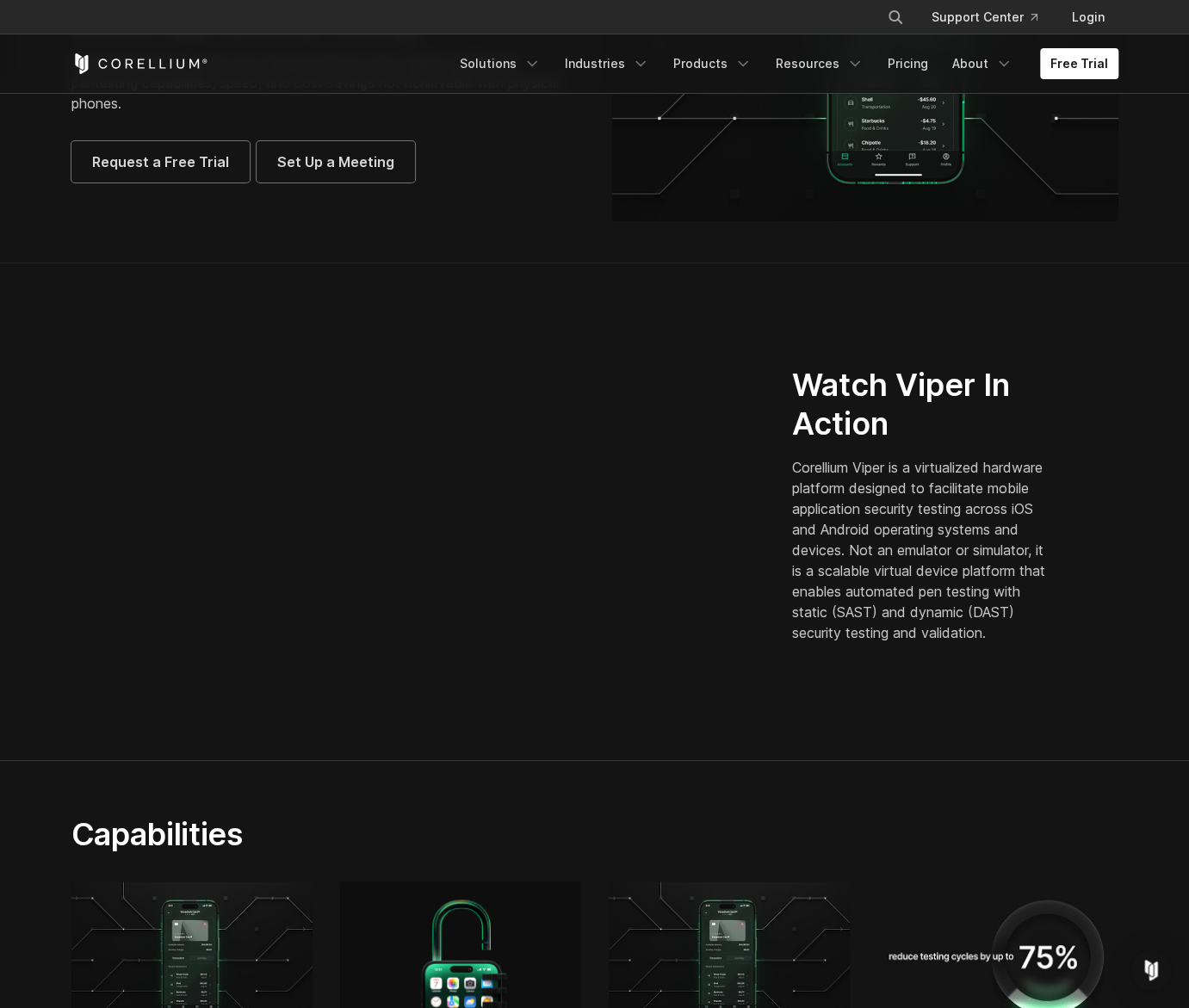
click at [958, 553] on p "Corellium Viper is a virtualized hardware platform designed to facilitate mobil…" at bounding box center [923, 550] width 261 height 186
drag, startPoint x: 912, startPoint y: 578, endPoint x: 958, endPoint y: 578, distance: 46.0
click at [958, 578] on p "Corellium Viper is a virtualized hardware platform designed to facilitate mobil…" at bounding box center [923, 550] width 261 height 186
drag, startPoint x: 958, startPoint y: 578, endPoint x: 943, endPoint y: 620, distance: 44.6
click at [943, 620] on p "Corellium Viper is a virtualized hardware platform designed to facilitate mobil…" at bounding box center [923, 550] width 261 height 186
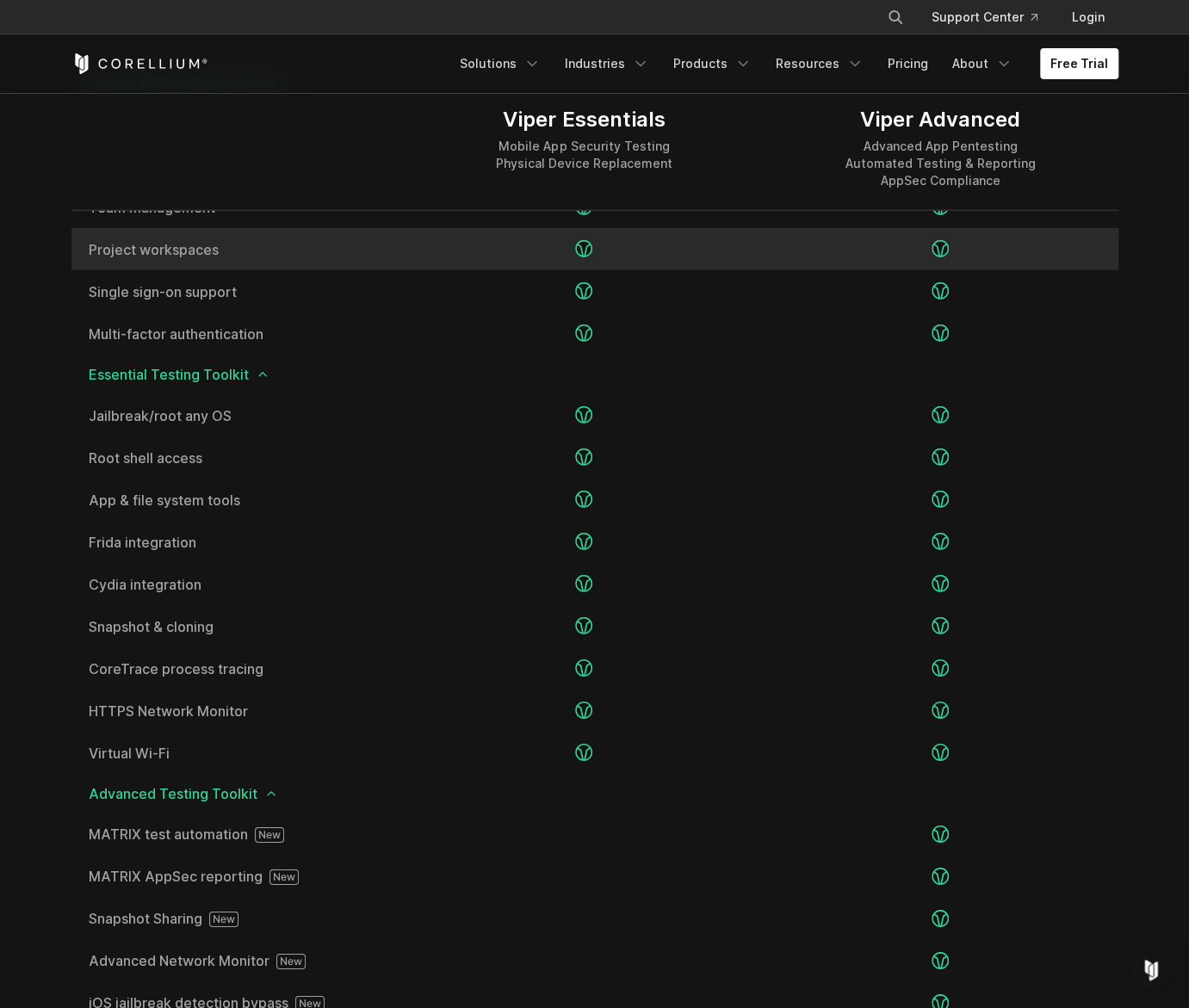
scroll to position [2583, 0]
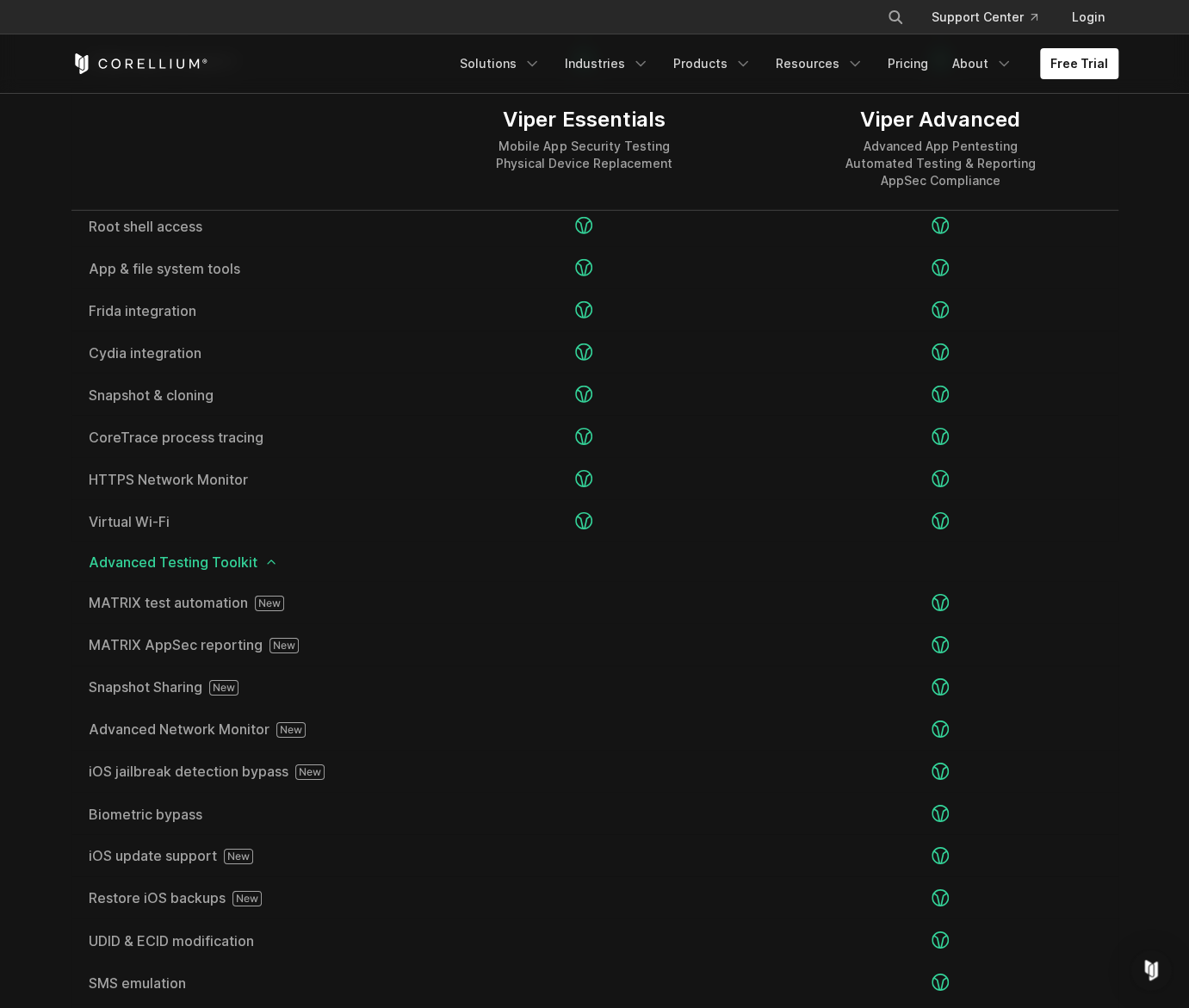
click at [268, 565] on icon at bounding box center [271, 562] width 14 height 14
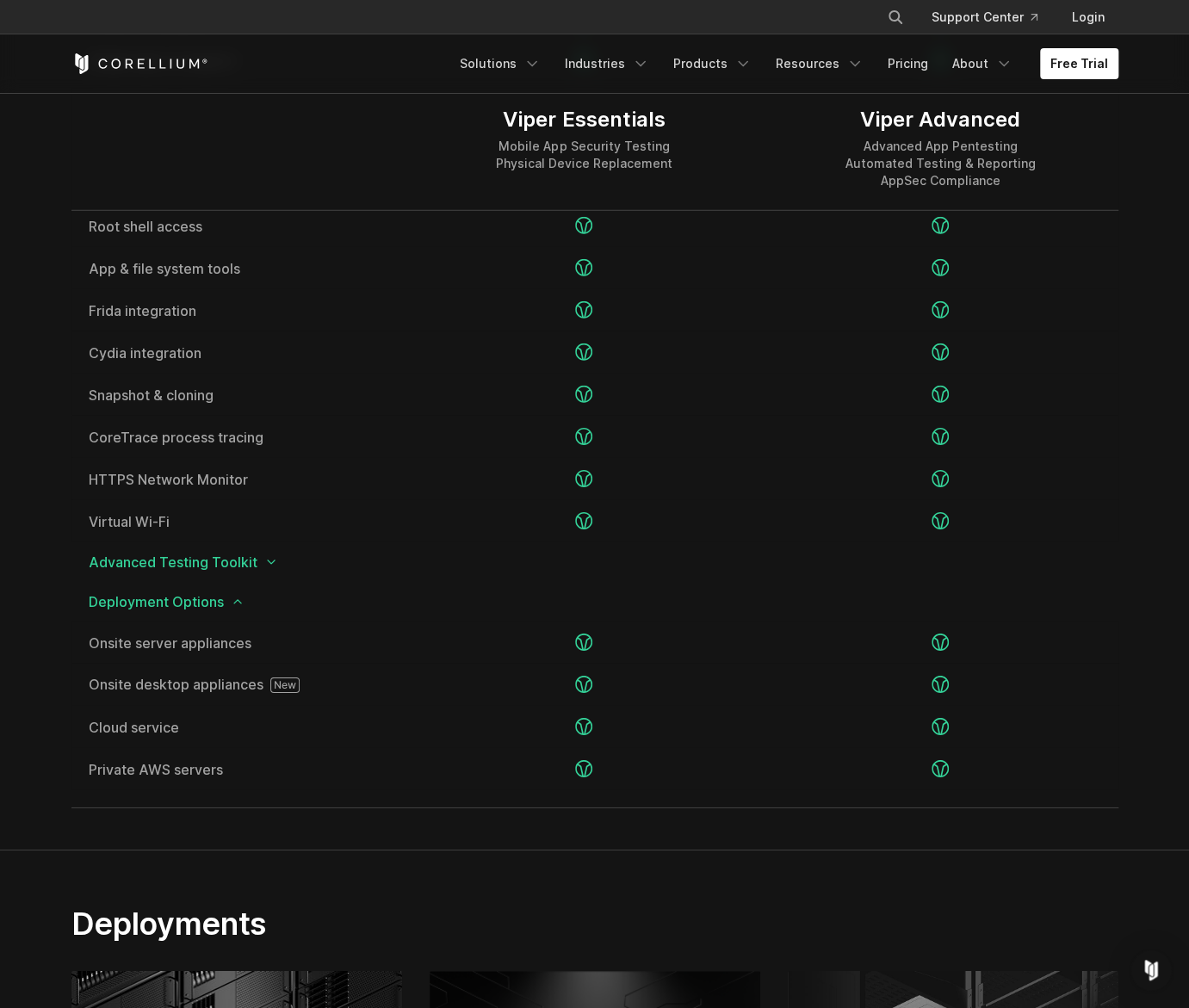
click at [233, 601] on icon at bounding box center [237, 602] width 14 height 14
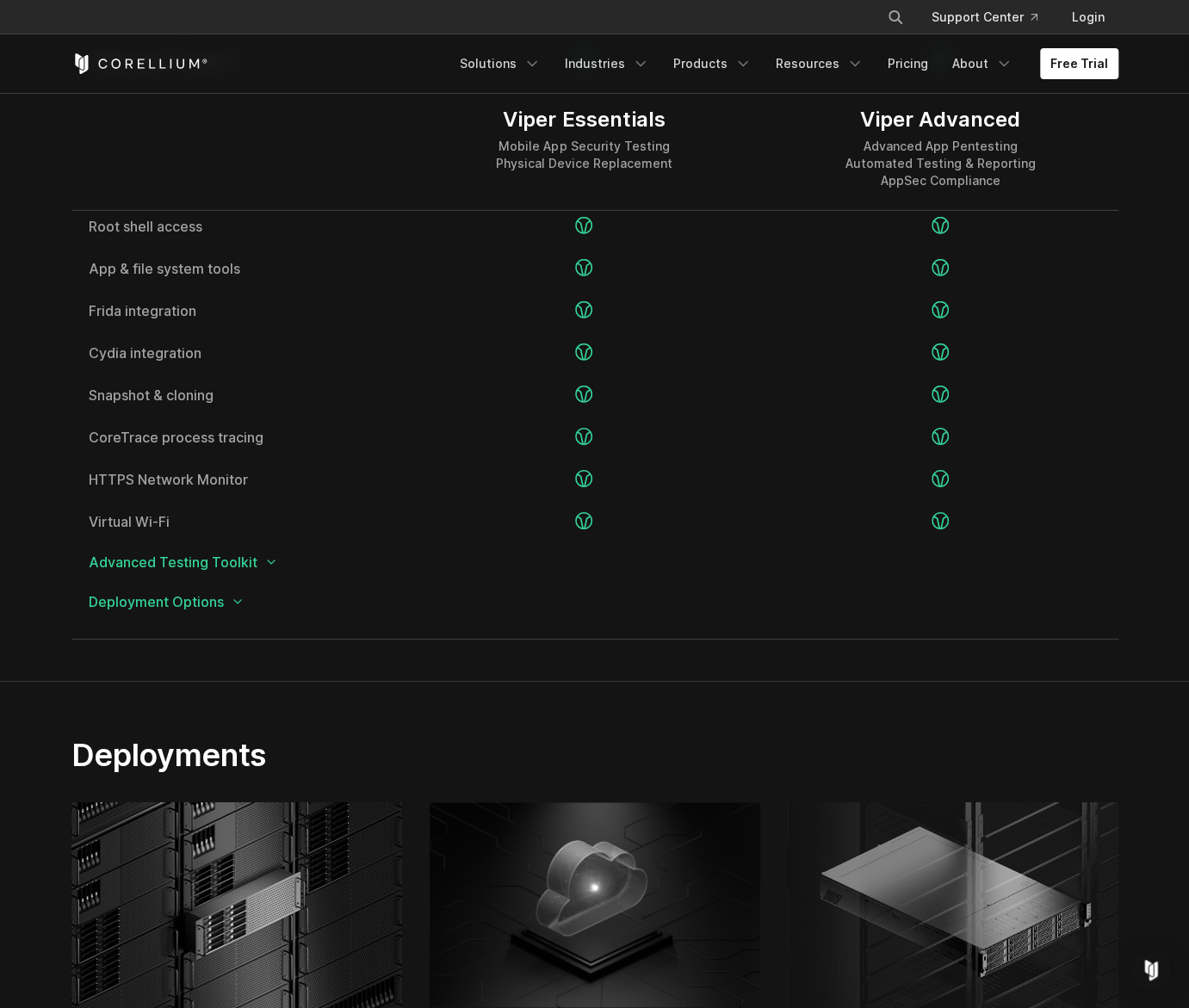
click at [239, 602] on icon at bounding box center [237, 602] width 14 height 14
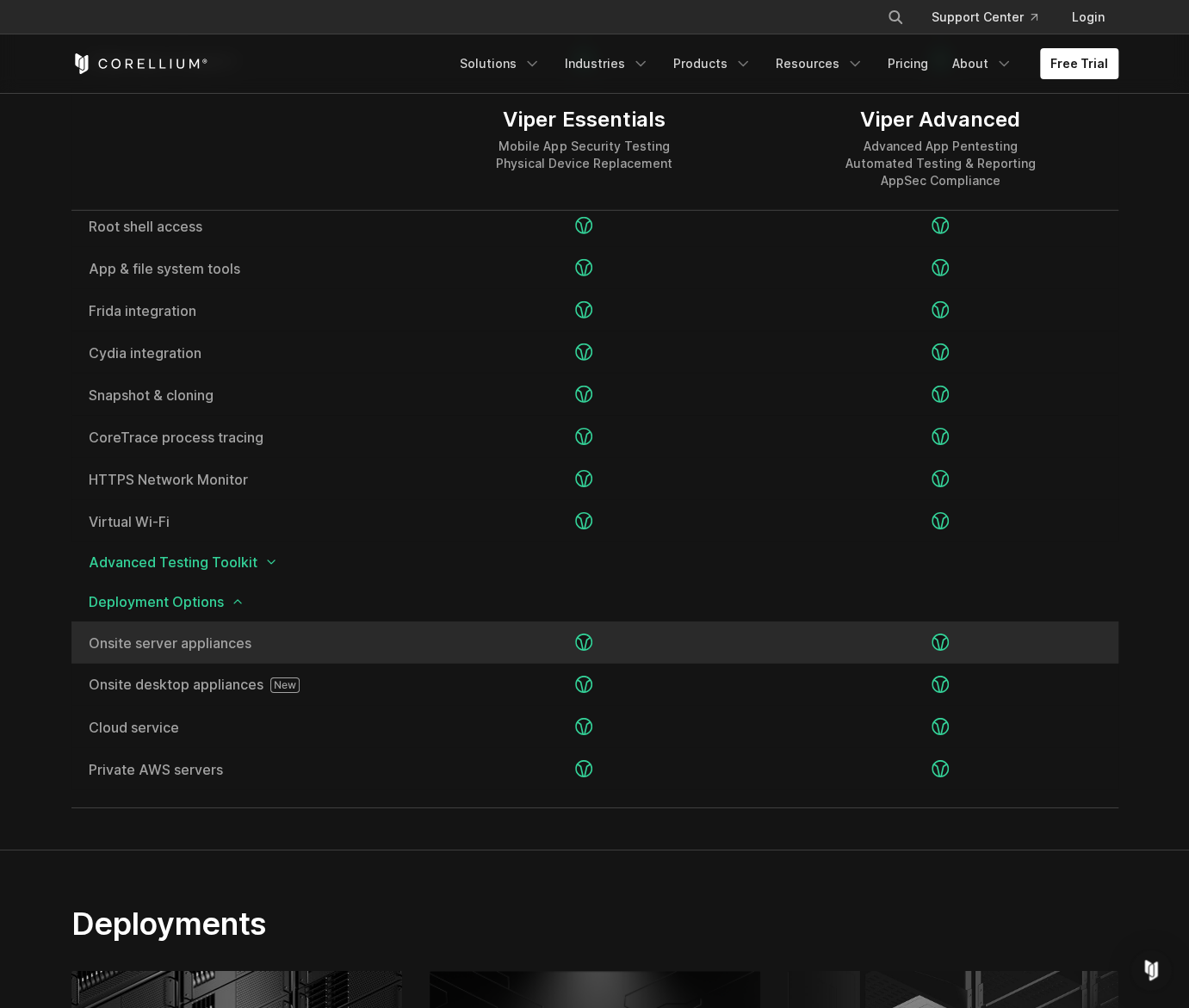
drag, startPoint x: 93, startPoint y: 644, endPoint x: 209, endPoint y: 643, distance: 116.0
click at [209, 643] on span "Onsite server appliances" at bounding box center [239, 643] width 300 height 14
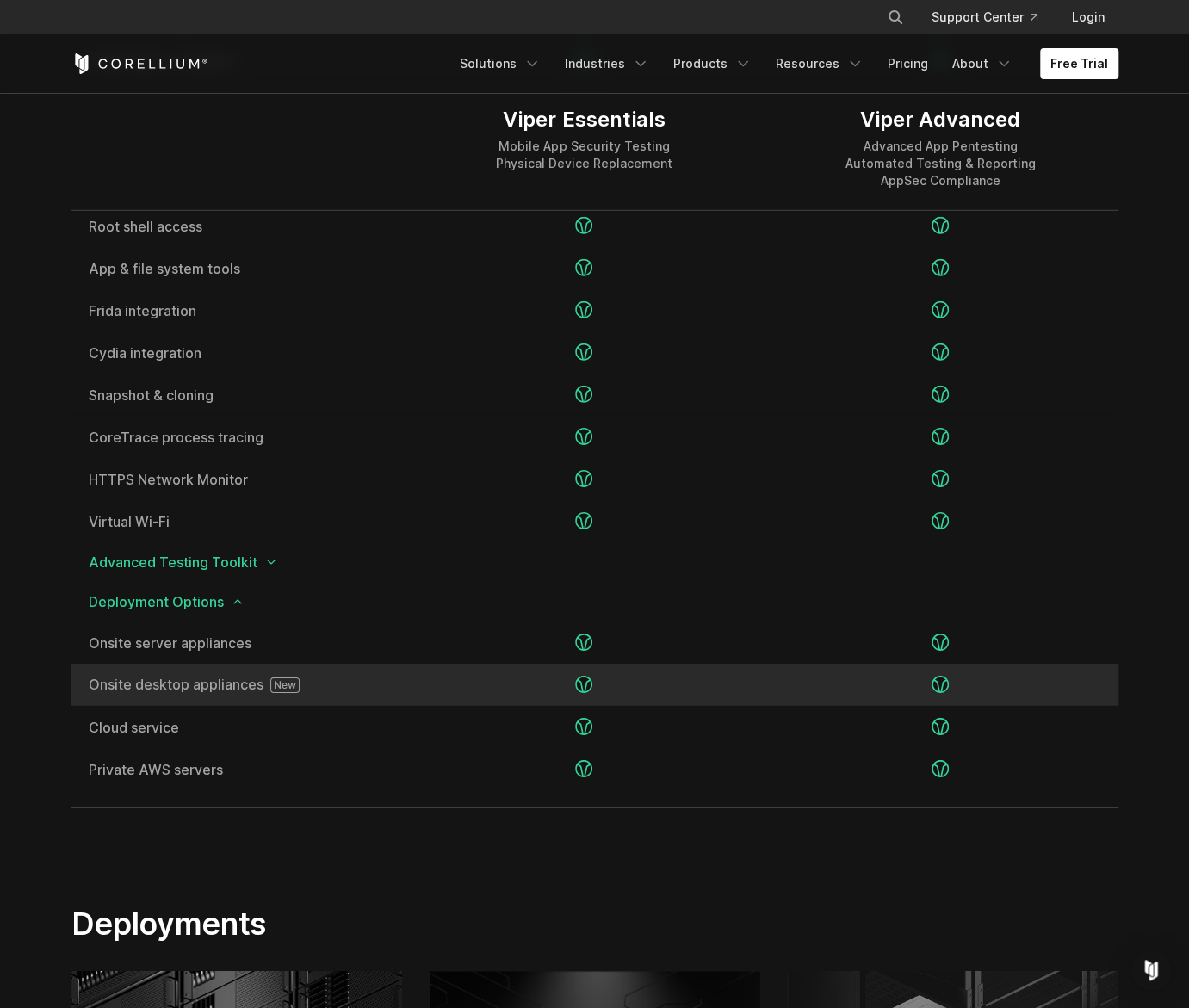
drag, startPoint x: 209, startPoint y: 643, endPoint x: 115, endPoint y: 681, distance: 101.4
click at [115, 681] on span "Onsite desktop appliances" at bounding box center [239, 685] width 300 height 16
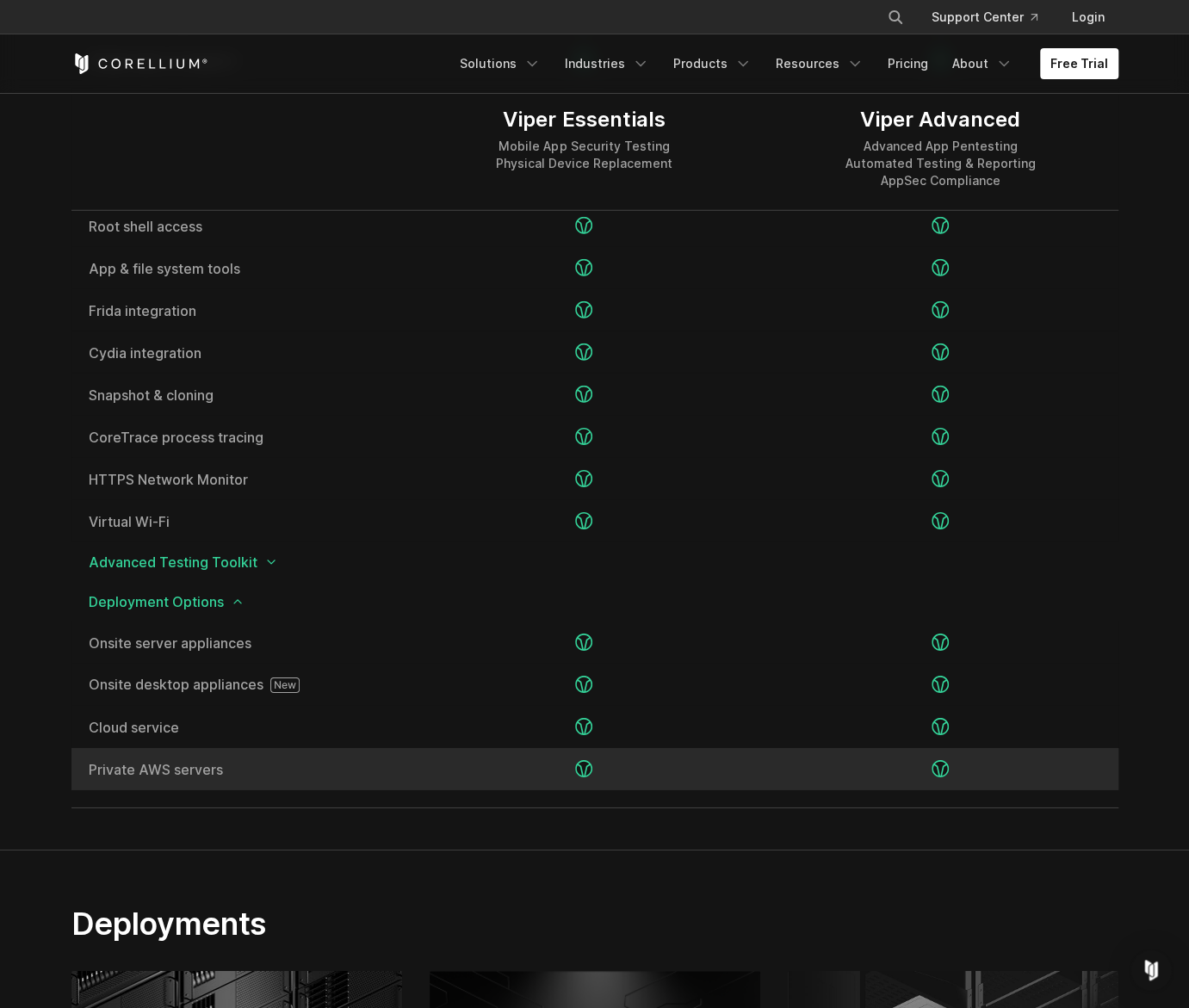
click at [194, 775] on span "Private AWS servers" at bounding box center [239, 770] width 300 height 14
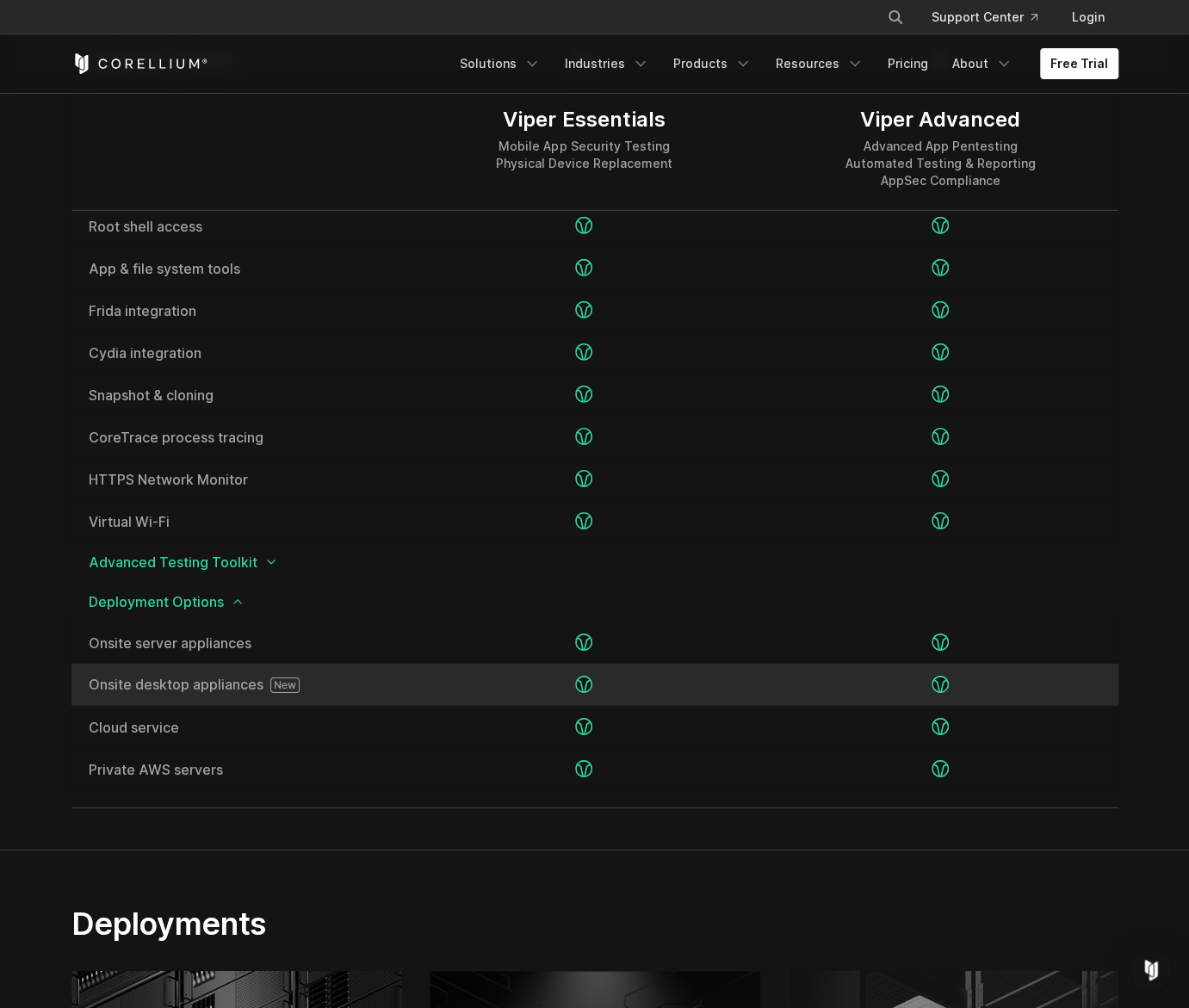
drag, startPoint x: 85, startPoint y: 685, endPoint x: 269, endPoint y: 679, distance: 184.1
click at [269, 679] on div "Onsite desktop appliances" at bounding box center [238, 685] width 335 height 42
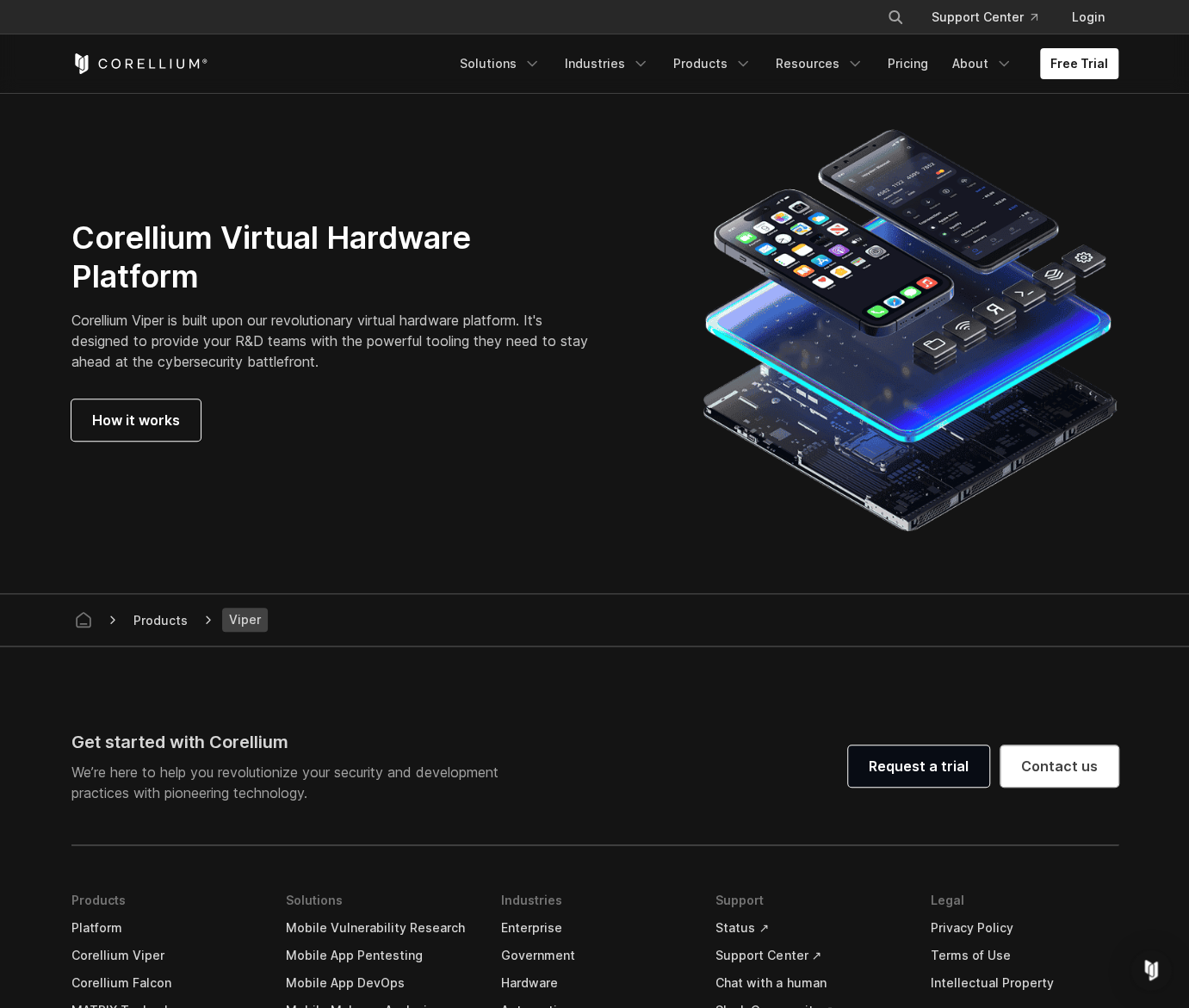
scroll to position [3703, 0]
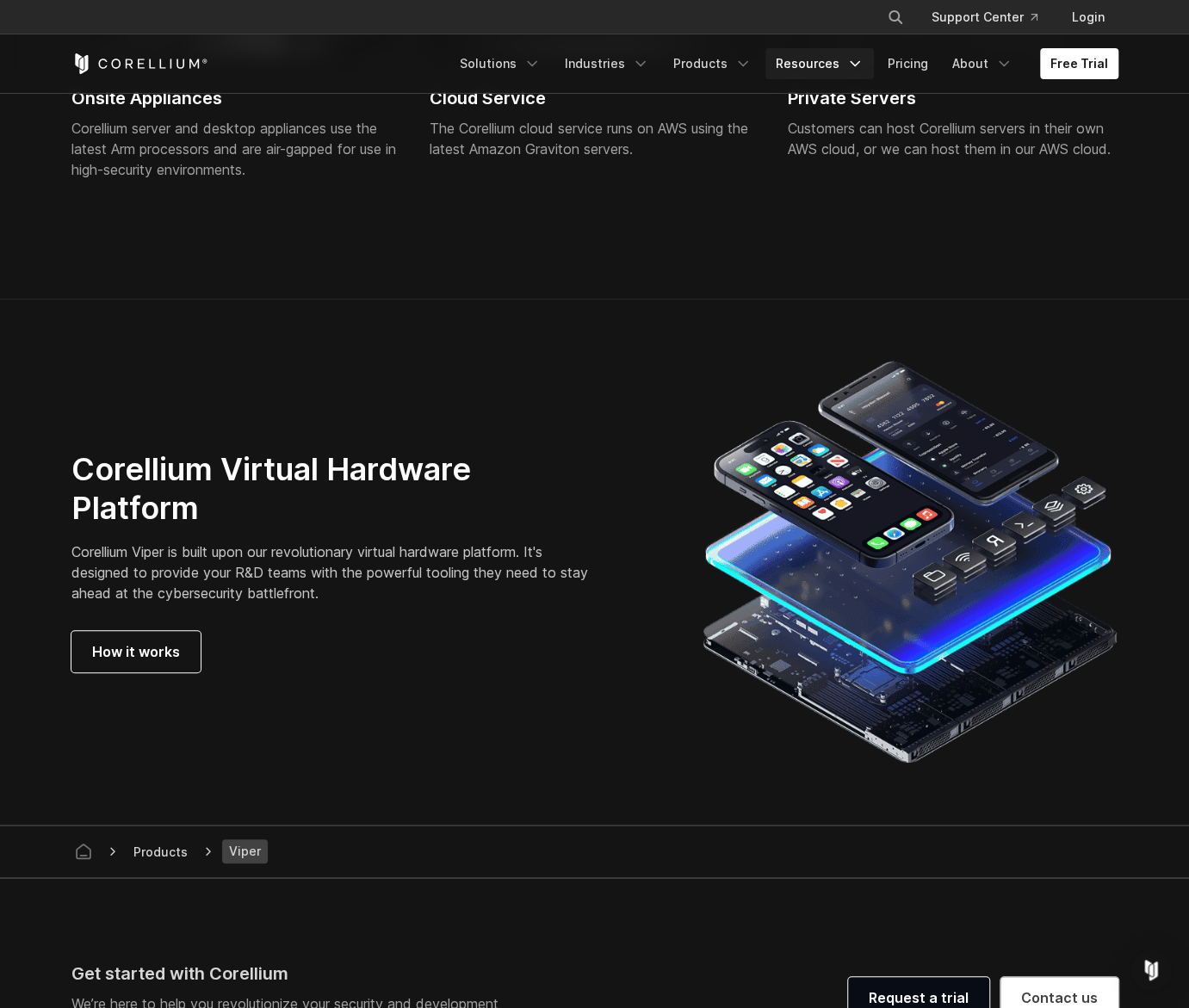
click at [869, 59] on link "Resources" at bounding box center [820, 63] width 109 height 31
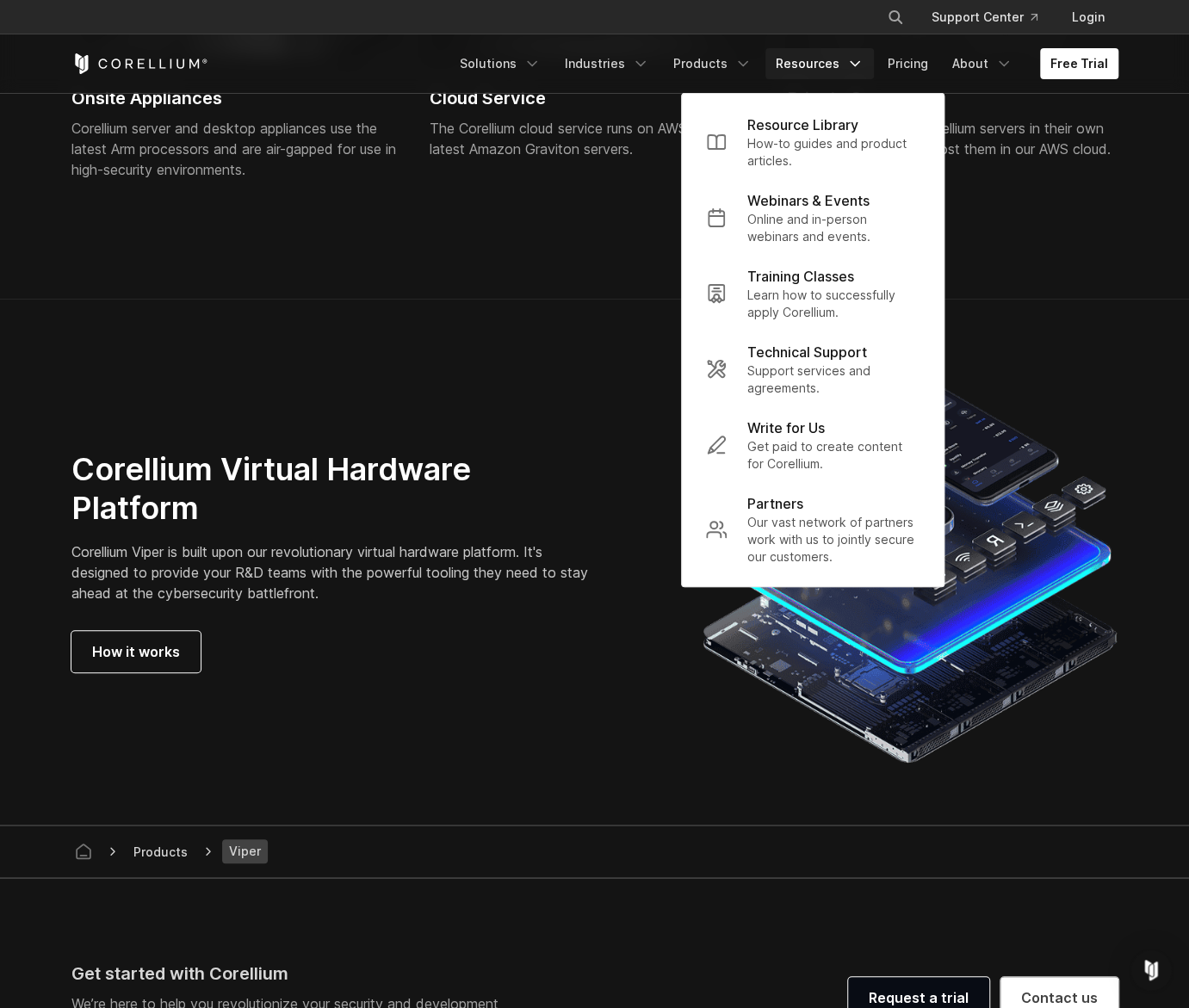
click at [863, 59] on icon "Navigation Menu" at bounding box center [855, 64] width 17 height 17
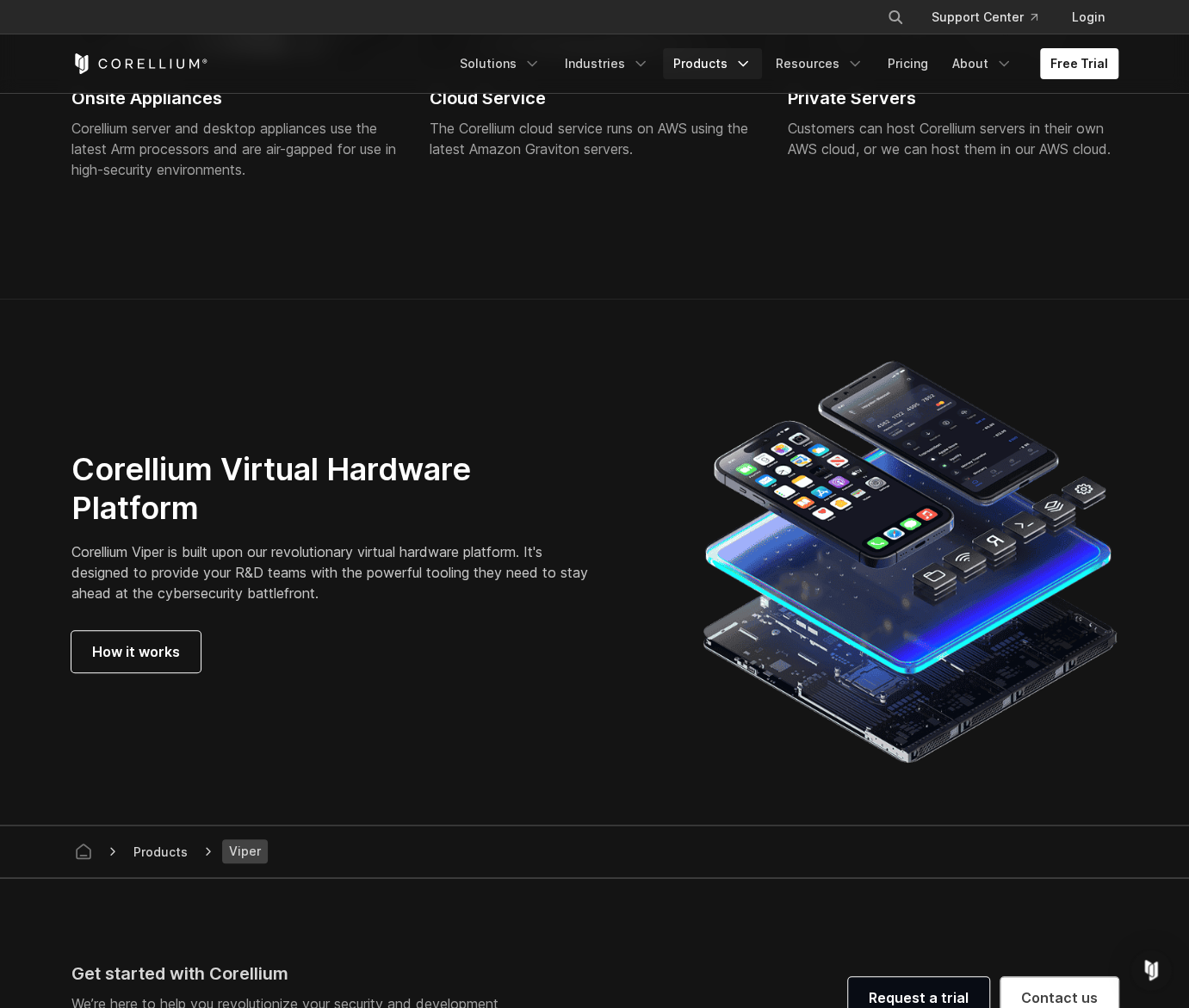
click at [752, 61] on icon "Navigation Menu" at bounding box center [743, 64] width 17 height 17
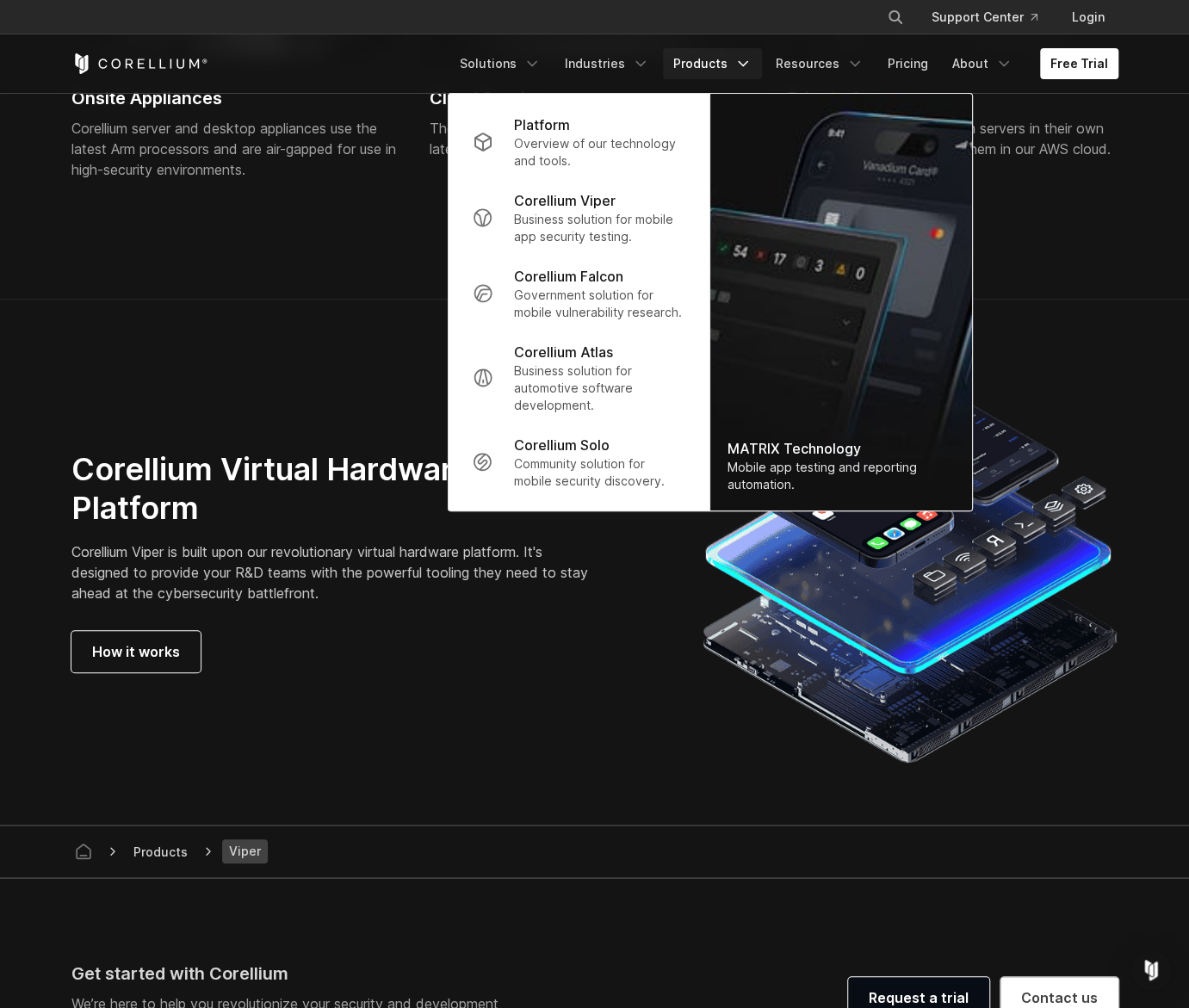
click at [752, 61] on icon "Navigation Menu" at bounding box center [743, 64] width 17 height 17
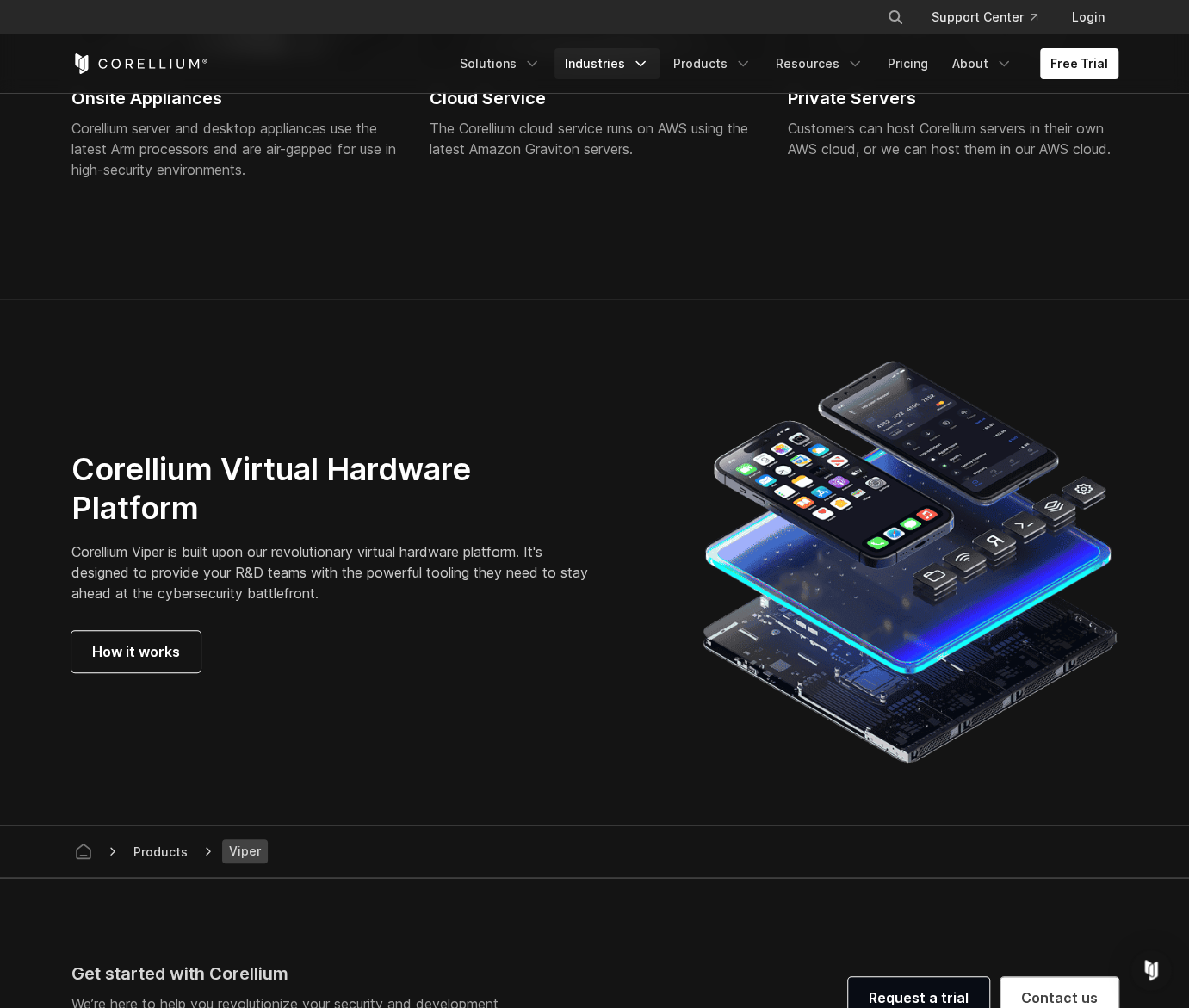
click at [643, 65] on icon "Navigation Menu" at bounding box center [640, 64] width 17 height 17
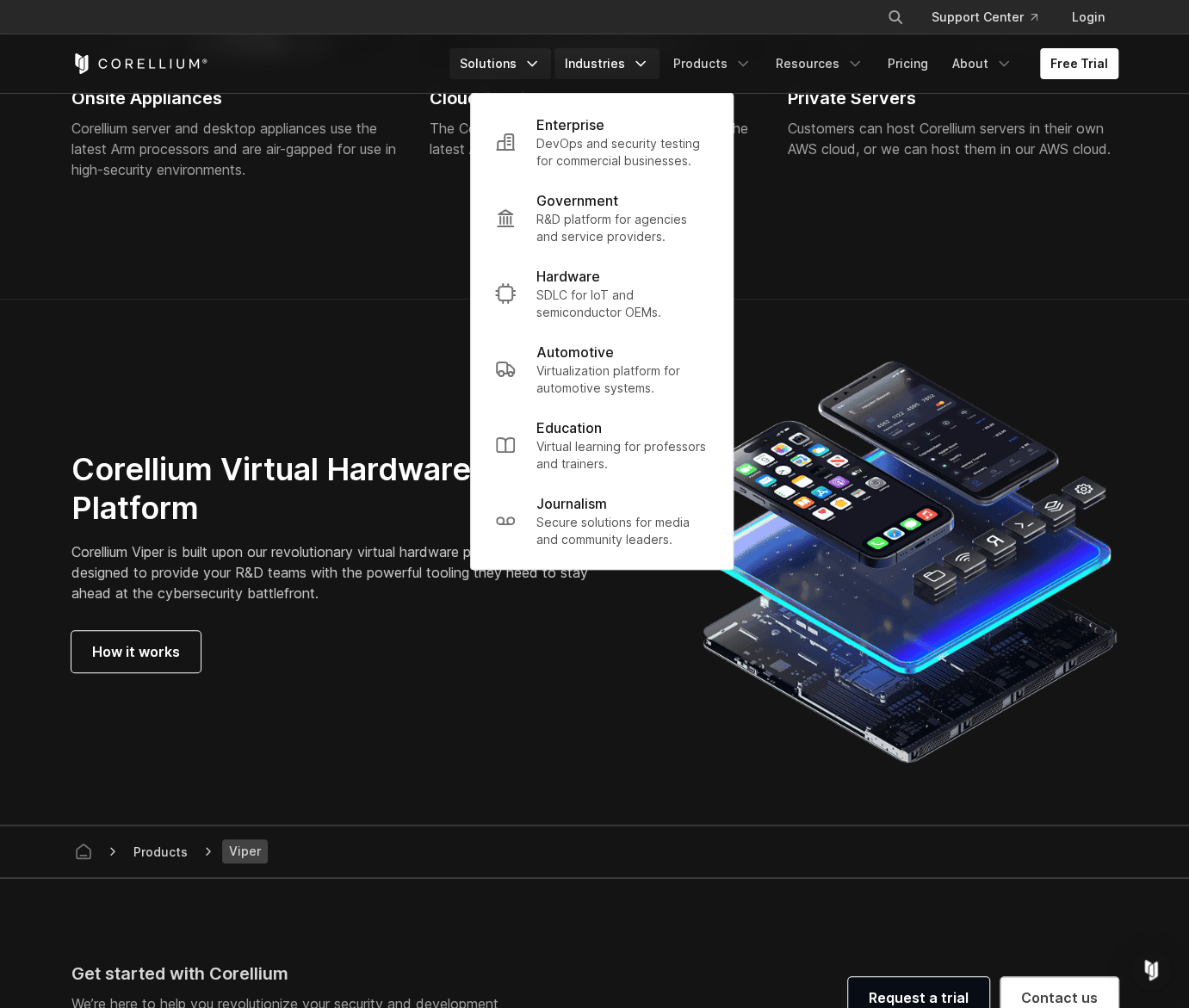
click at [534, 64] on link "Solutions" at bounding box center [500, 63] width 101 height 31
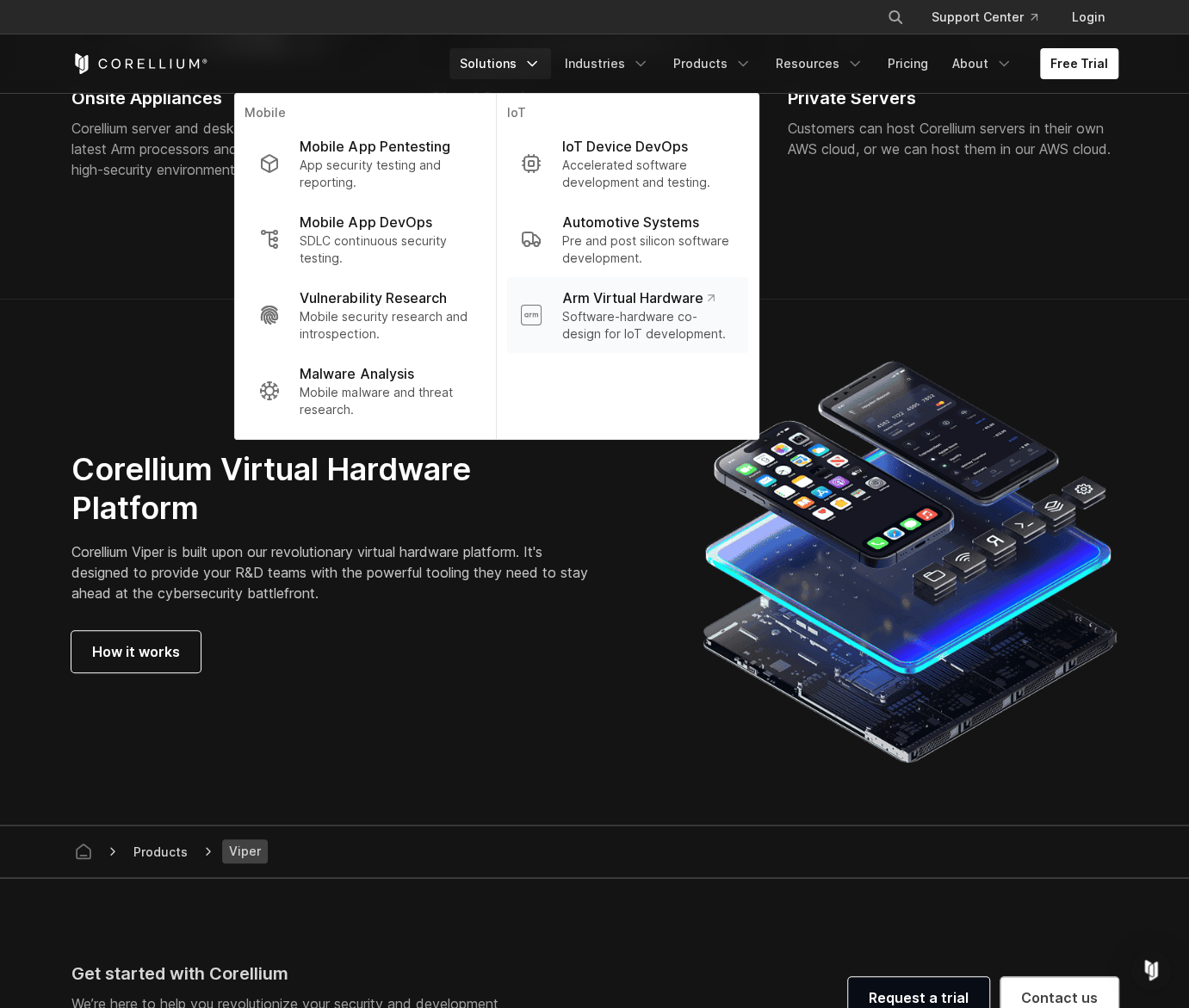
click at [627, 308] on p "Arm Virtual Hardware" at bounding box center [638, 298] width 153 height 21
